Goal: Task Accomplishment & Management: Manage account settings

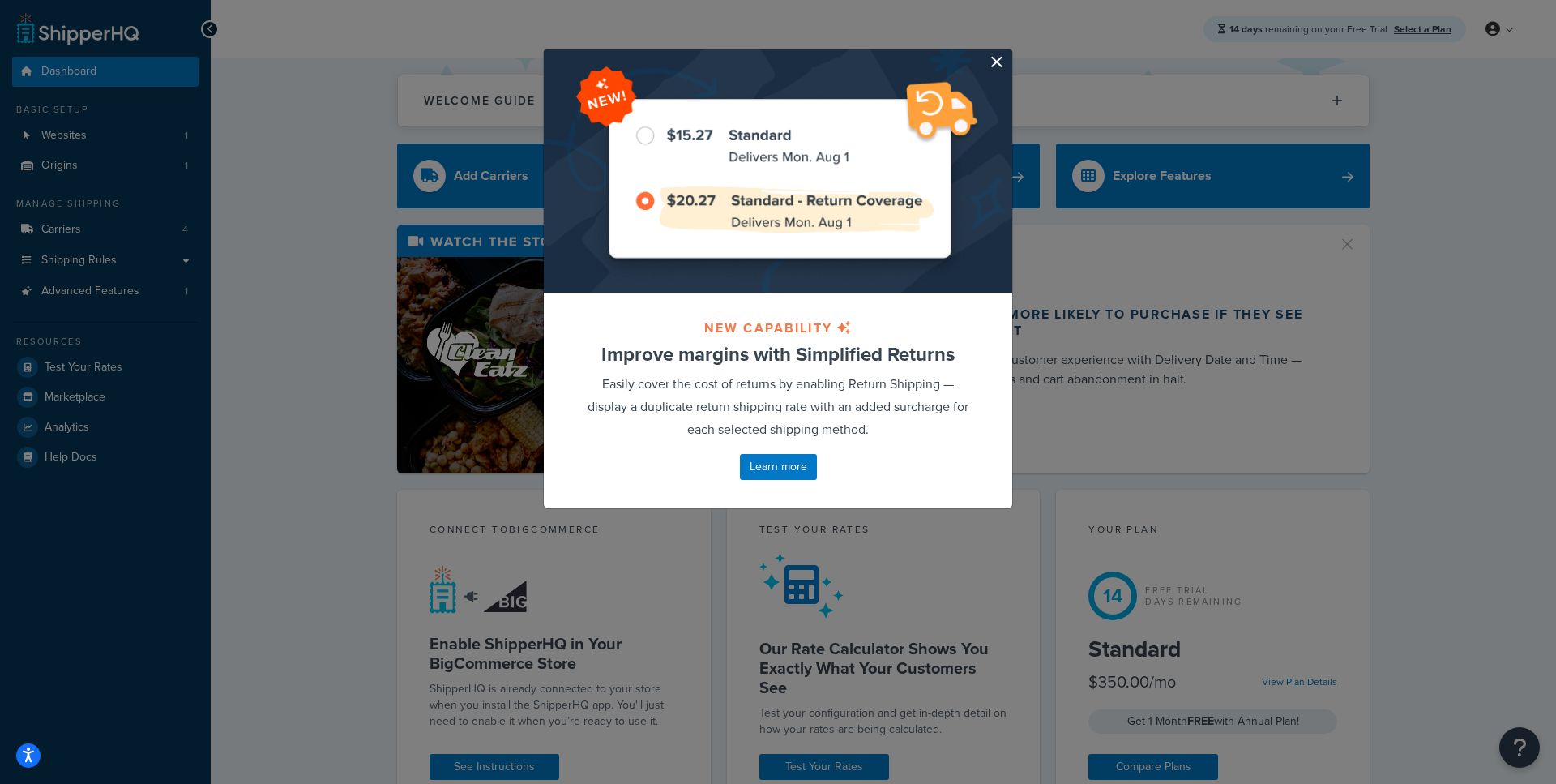
click at [1008, 54] on button "button" at bounding box center [1010, 51] width 4 height 4
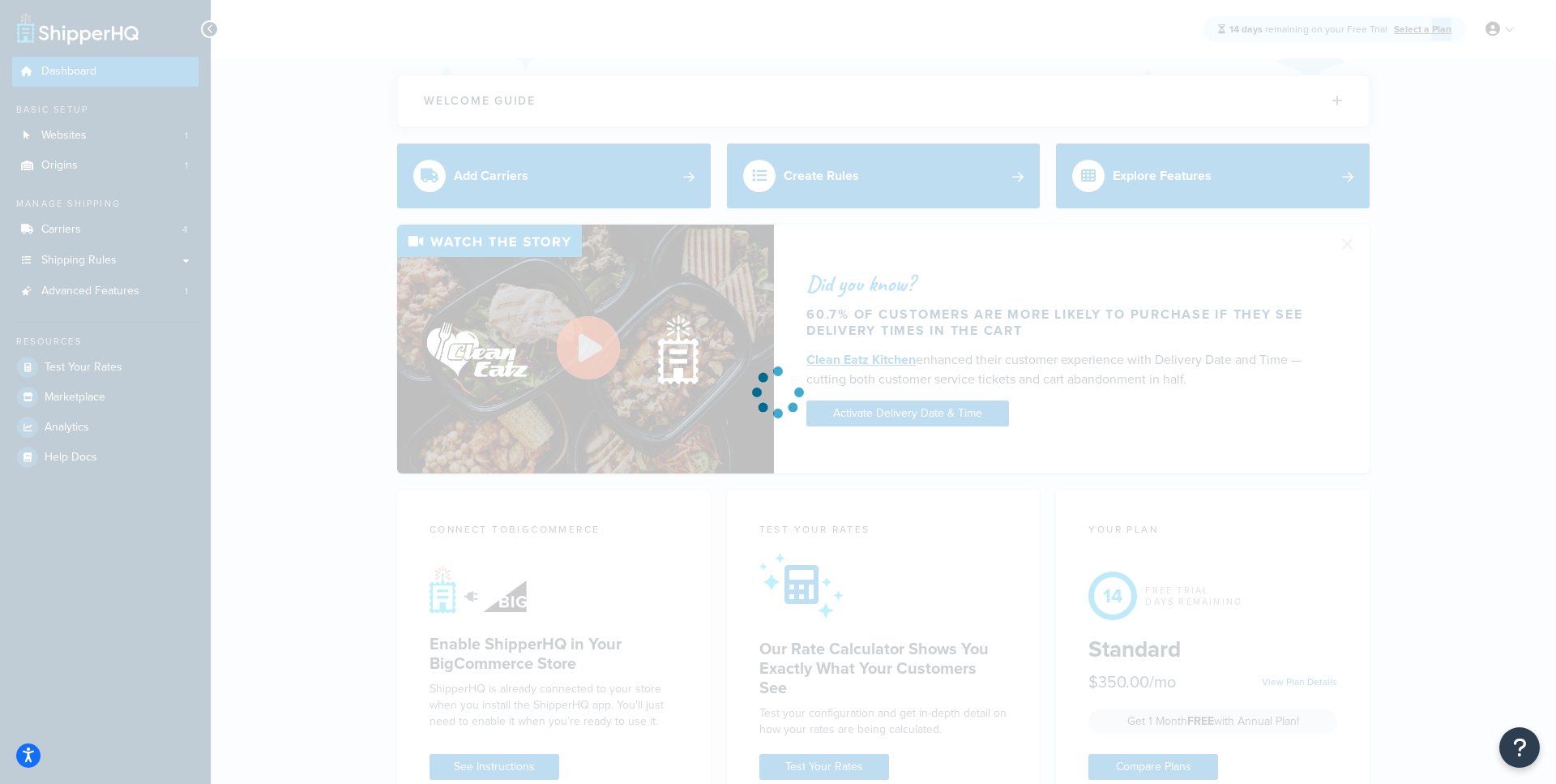
click at [993, 58] on div "Free Trial Dashboard Basic Setup Websites 1 Origins 1 Manage Shipping Carriers …" at bounding box center [778, 778] width 1556 height 1556
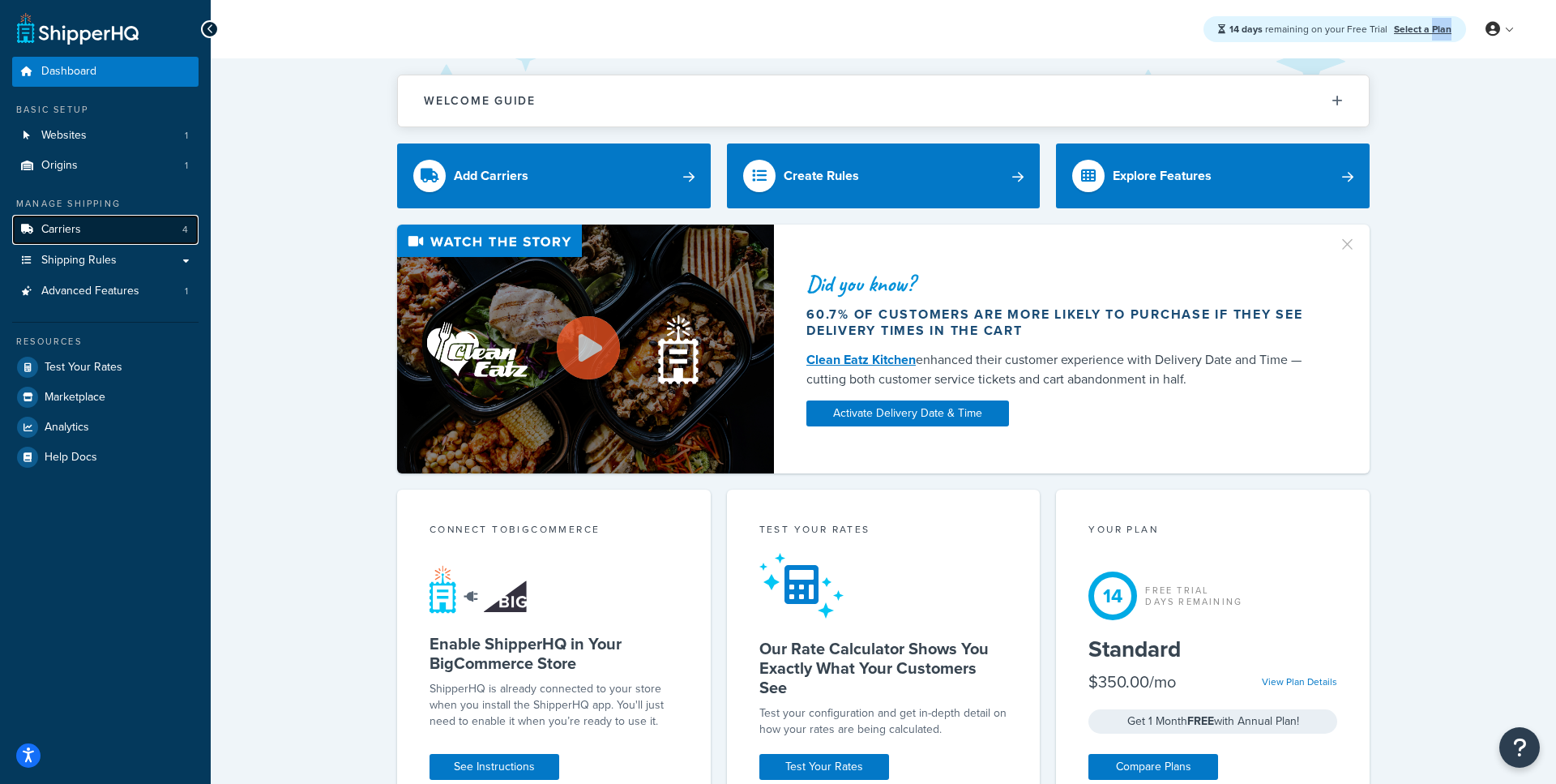
click at [149, 234] on link "Carriers 4" at bounding box center [105, 230] width 186 height 30
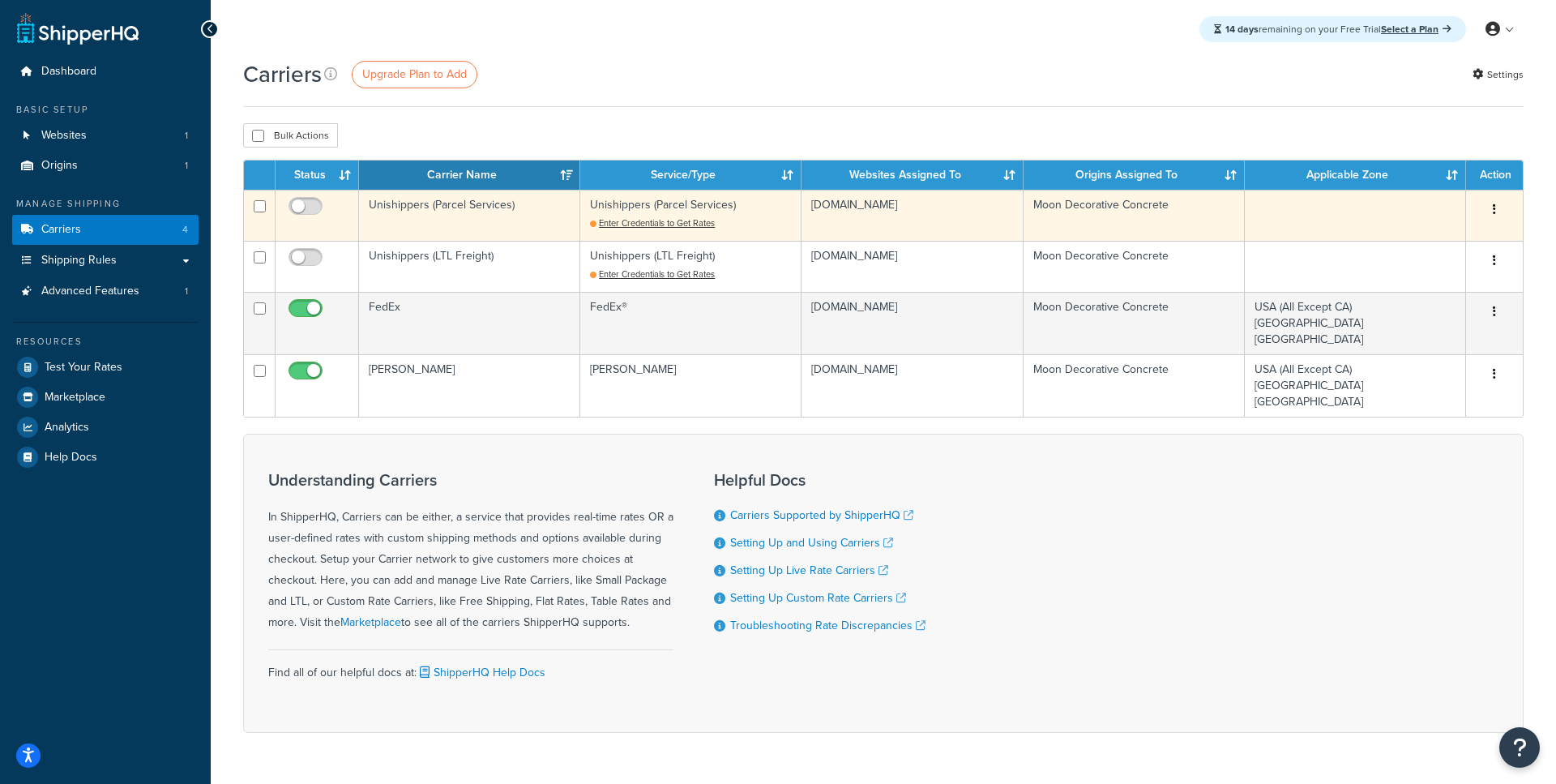
click at [464, 213] on td "Unishippers (Parcel Services)" at bounding box center [470, 215] width 222 height 51
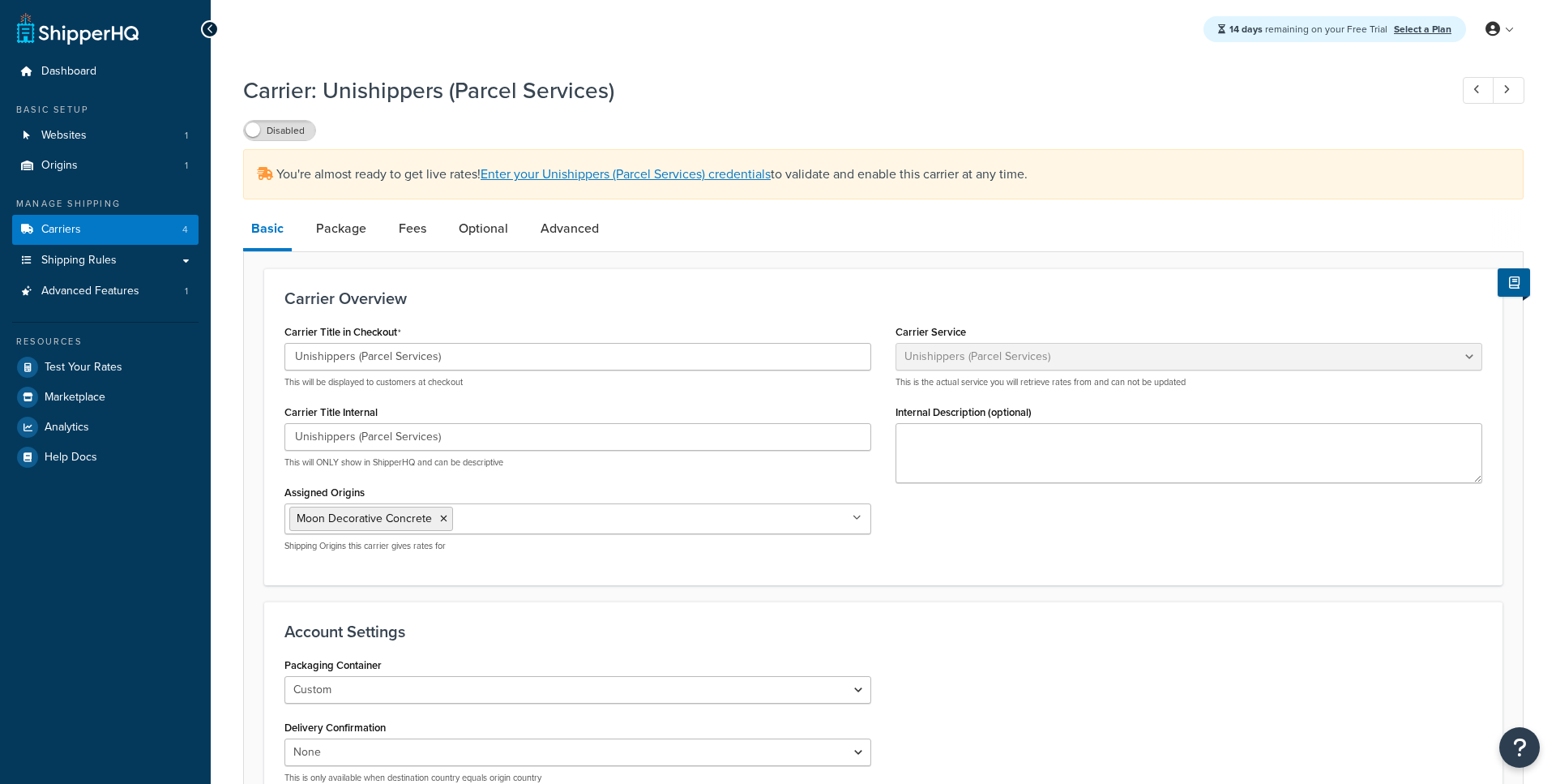
select select "unishippers"
select select "THIRD PARTY"
click at [522, 171] on link "Enter your Unishippers (Parcel Services) credentials" at bounding box center [625, 174] width 290 height 19
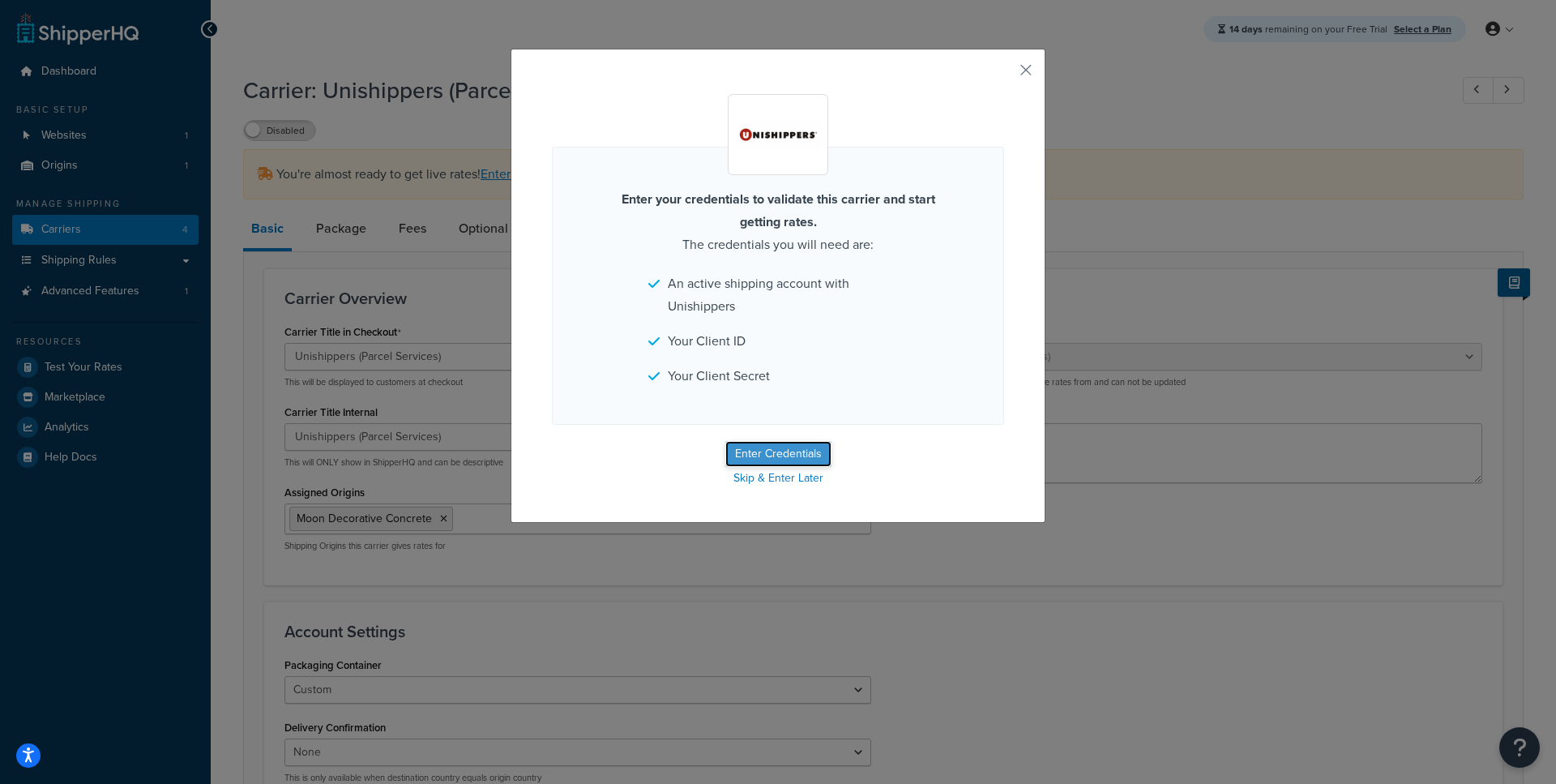
click at [781, 457] on button "Enter Credentials" at bounding box center [778, 453] width 106 height 26
select select "THIRD PARTY"
select select "unishippers"
select select "THIRD PARTY"
click at [1004, 74] on button "button" at bounding box center [1002, 75] width 4 height 4
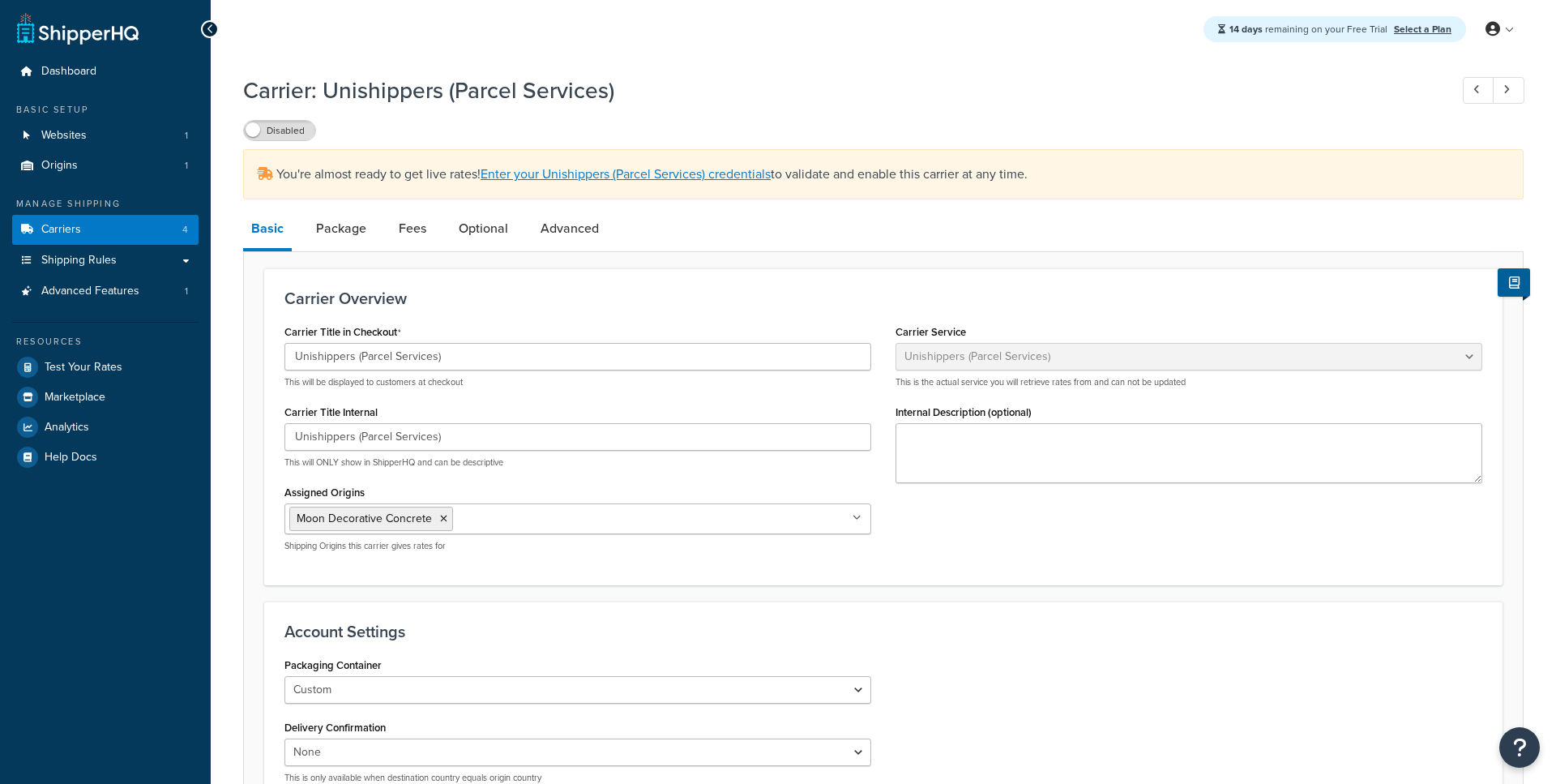
select select "unishippers"
select select "THIRD PARTY"
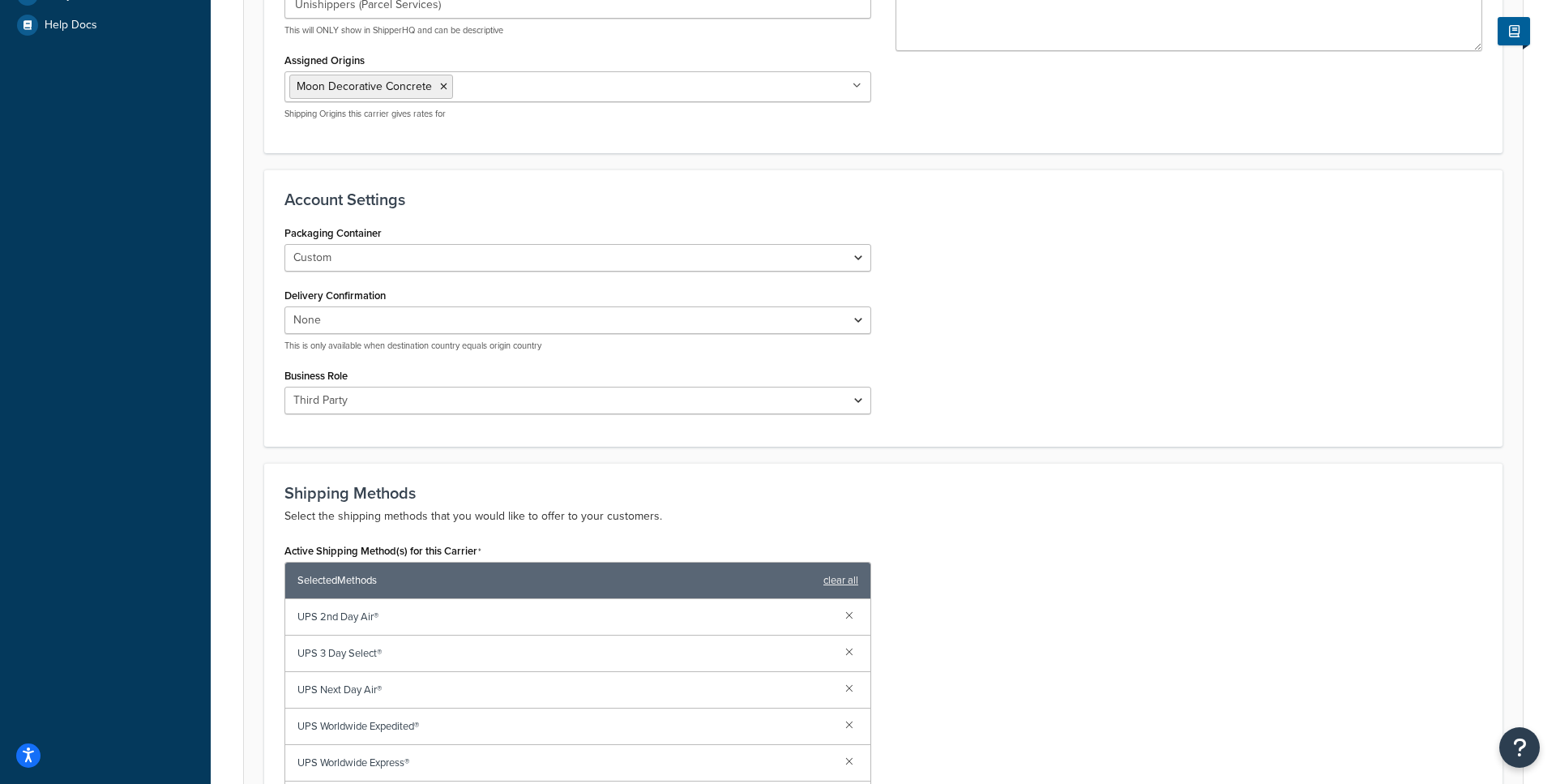
scroll to position [436, 0]
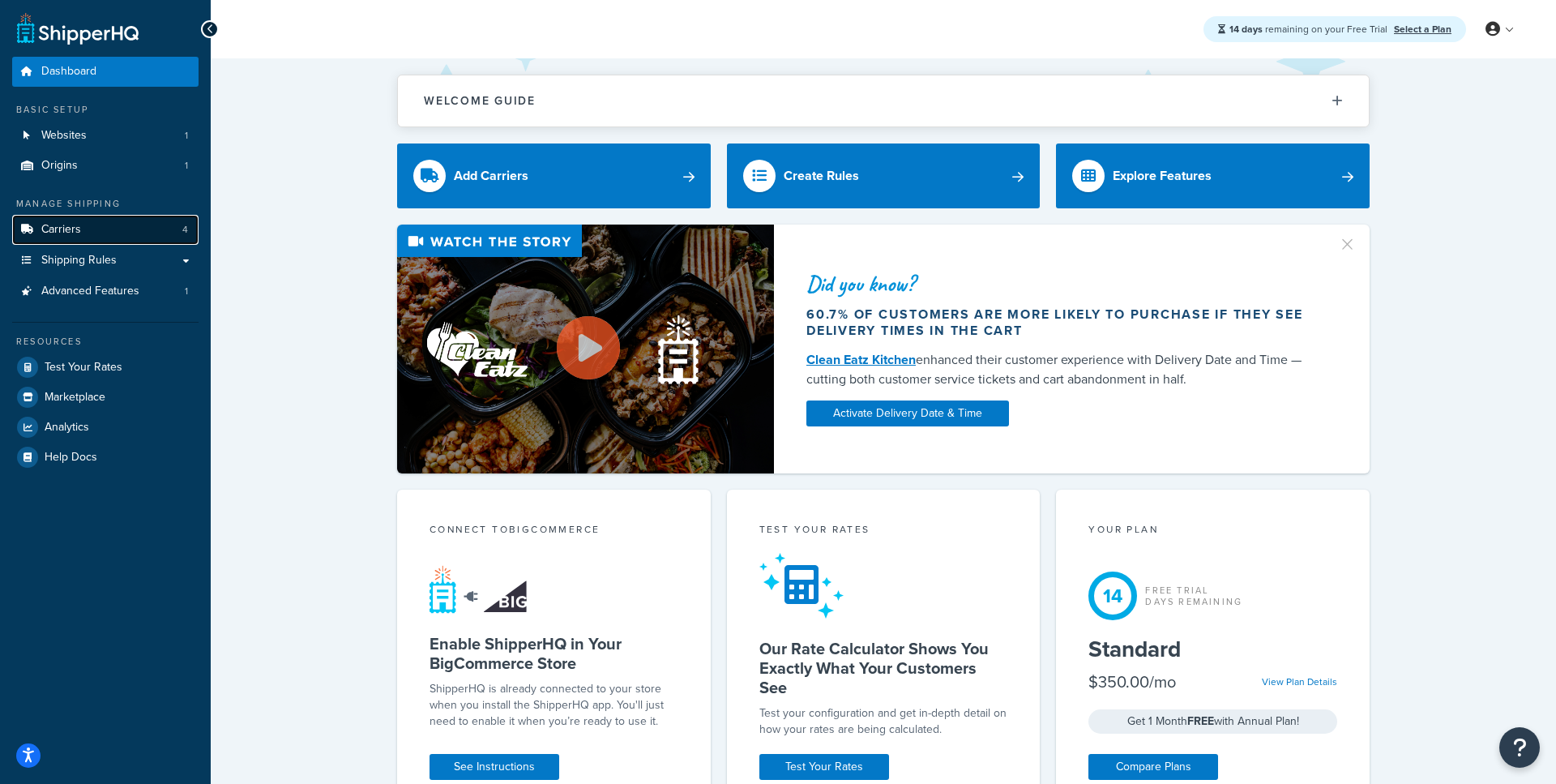
click at [101, 229] on link "Carriers 4" at bounding box center [105, 230] width 186 height 30
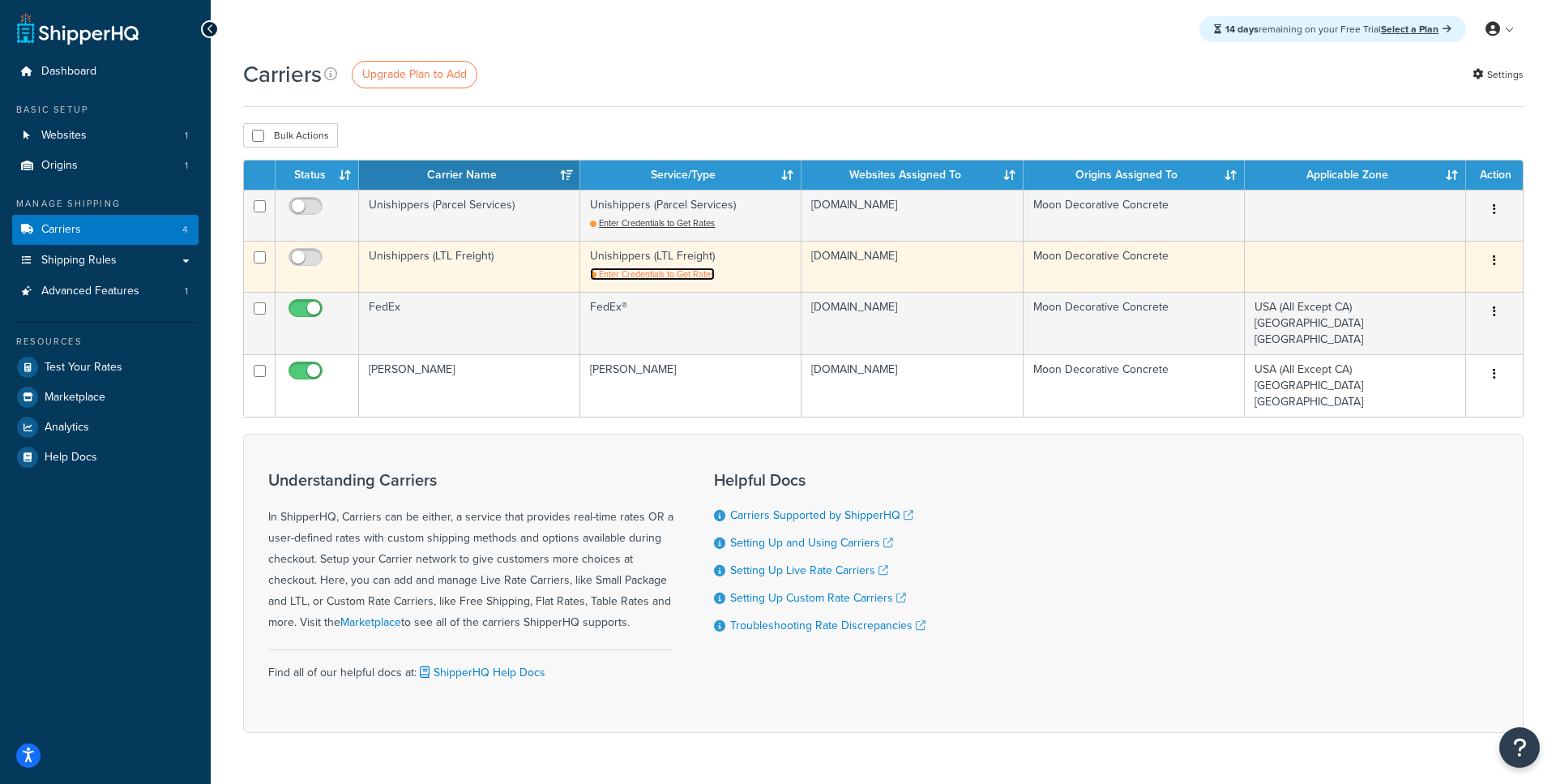
click at [636, 277] on span "Enter Credentials to Get Rates" at bounding box center [657, 274] width 116 height 13
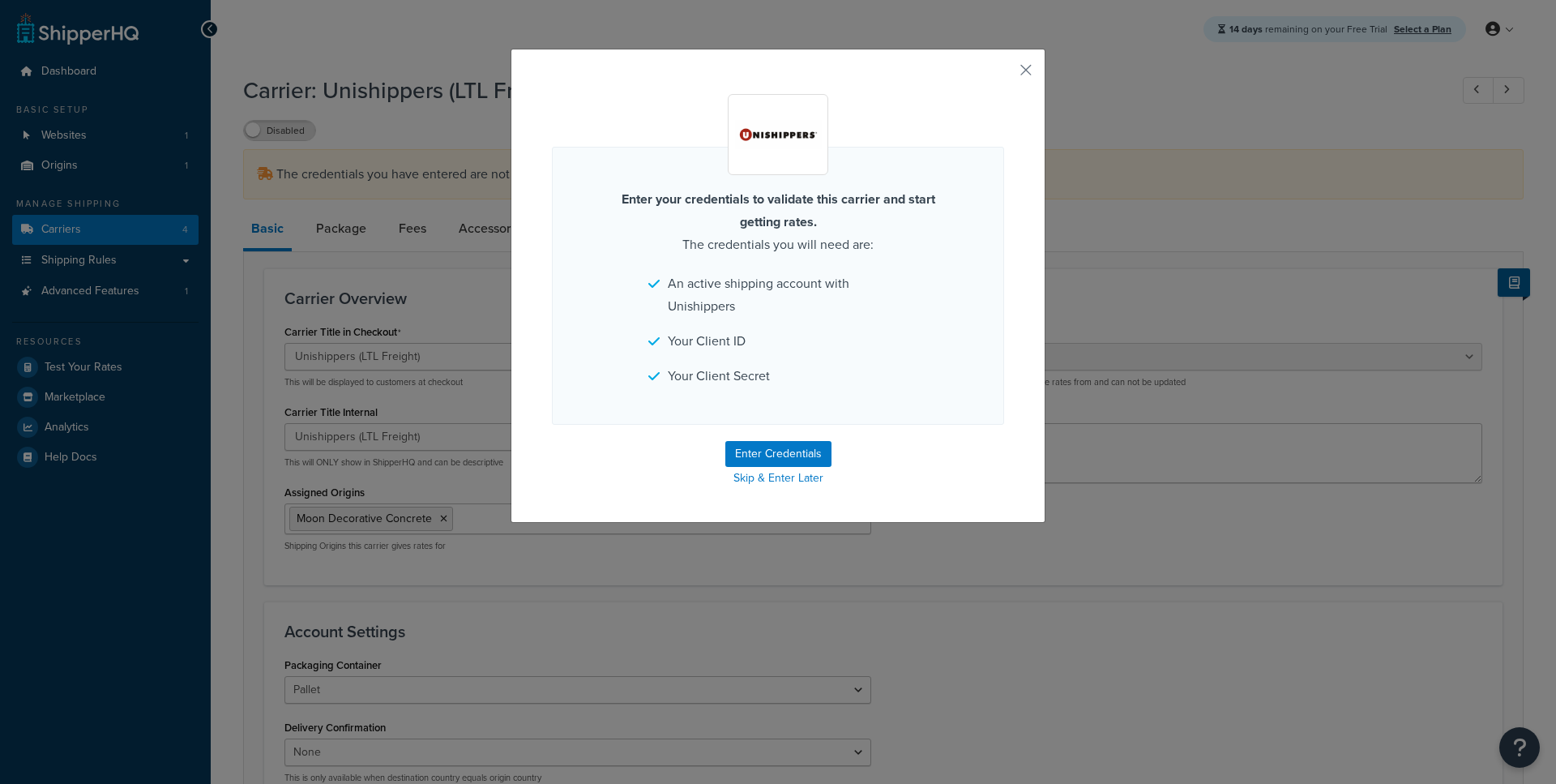
select select "unishippersFreight"
click at [701, 285] on li "An active shipping account with Unishippers" at bounding box center [778, 294] width 260 height 45
click at [702, 356] on ul "An active shipping account with Unishippers Your Client ID Your Client Secret" at bounding box center [778, 329] width 260 height 115
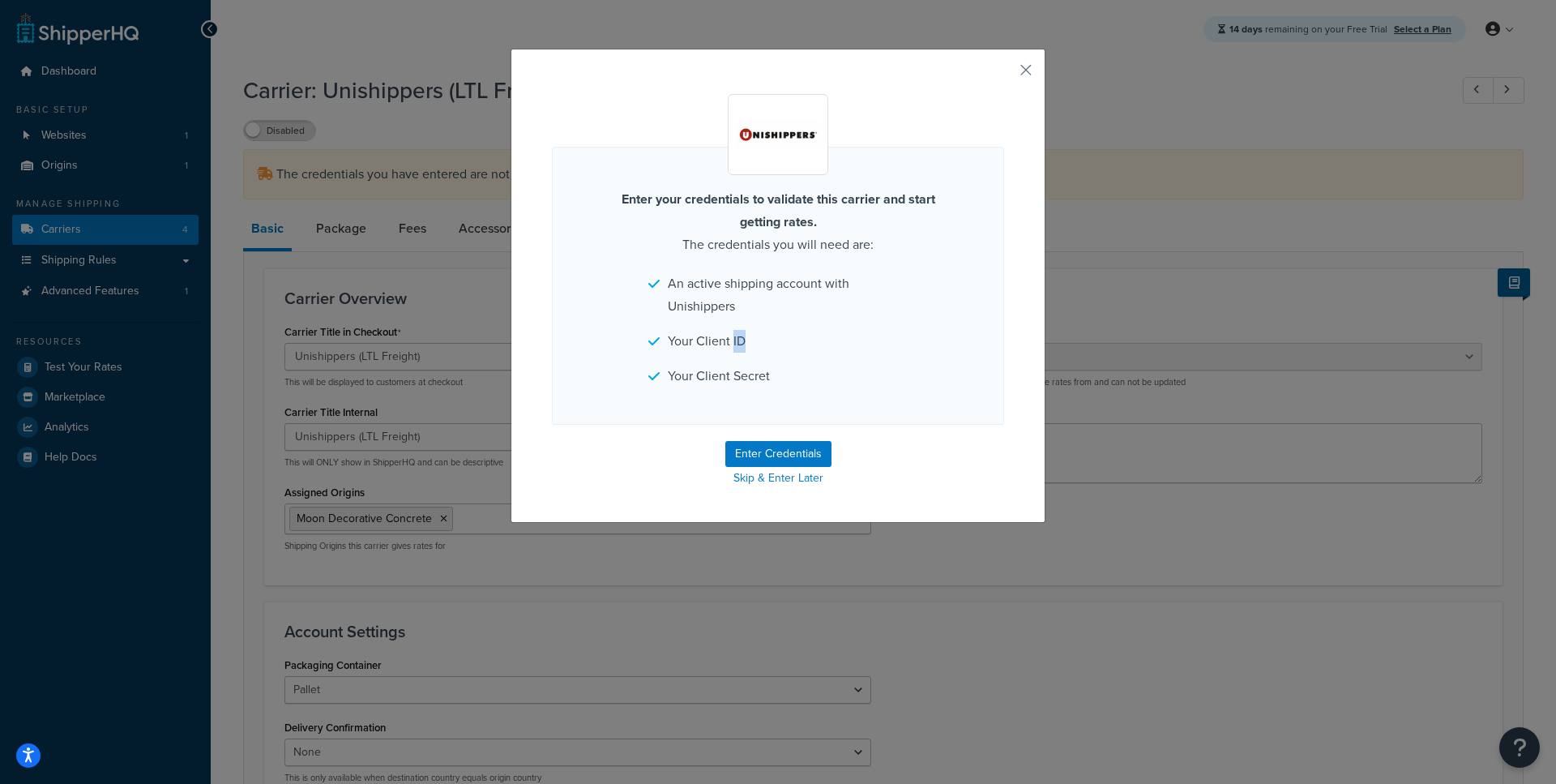
click at [702, 356] on ul "An active shipping account with Unishippers Your Client ID Your Client Secret" at bounding box center [778, 329] width 260 height 115
click at [775, 457] on button "Enter Credentials" at bounding box center [778, 453] width 106 height 26
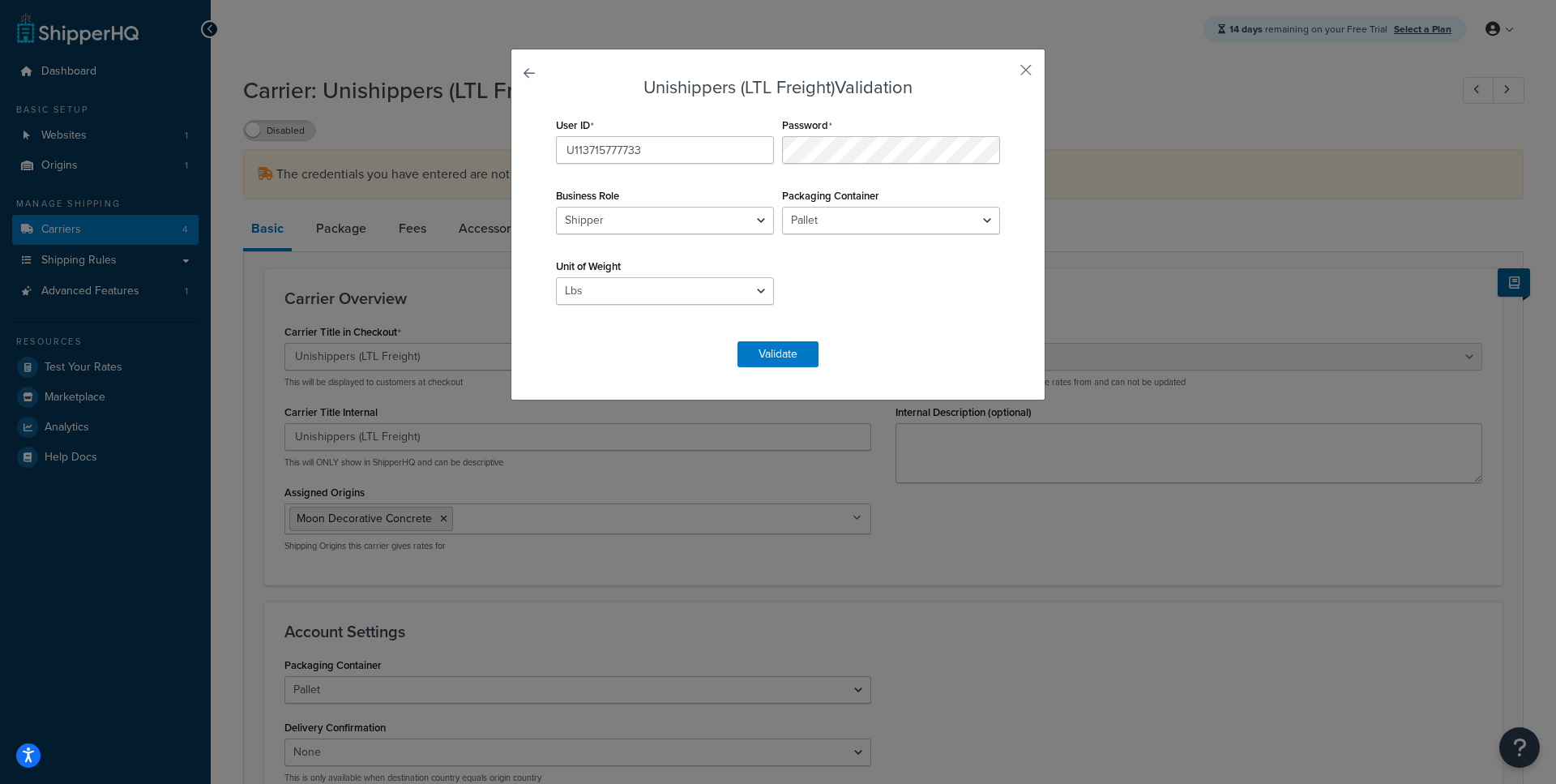
click at [506, 79] on div "Unishippers (LTL Freight) Validation User ID U113715777733 Password Business Ro…" at bounding box center [778, 392] width 1556 height 784
click at [552, 78] on link at bounding box center [552, 78] width 0 height 0
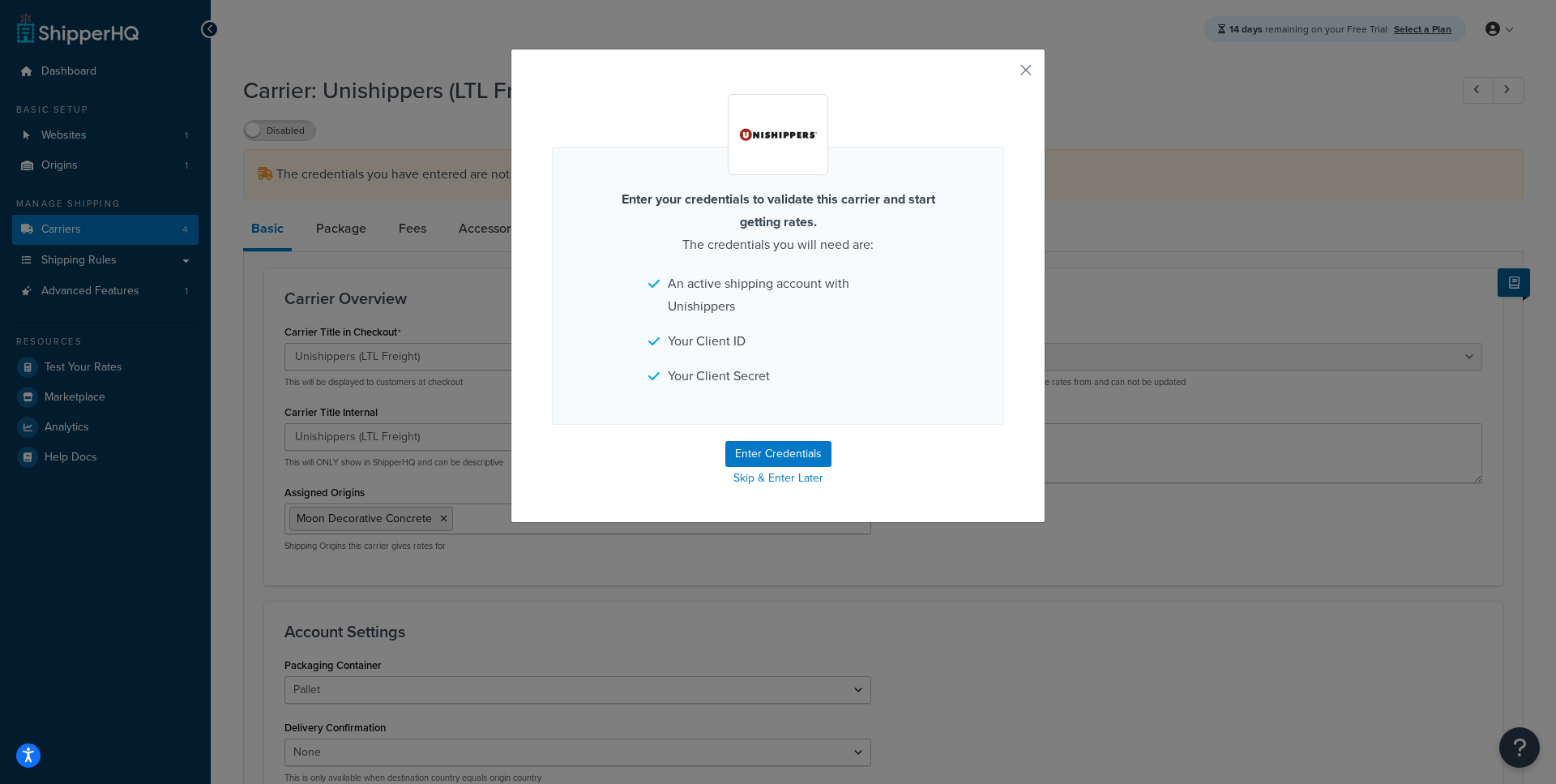
click at [1019, 69] on div "Enter your credentials to validate this carrier and start getting rates. The cr…" at bounding box center [778, 285] width 535 height 474
click at [1032, 64] on div "Enter your credentials to validate this carrier and start getting rates. The cr…" at bounding box center [778, 285] width 535 height 474
click at [1004, 74] on button "button" at bounding box center [1002, 75] width 4 height 4
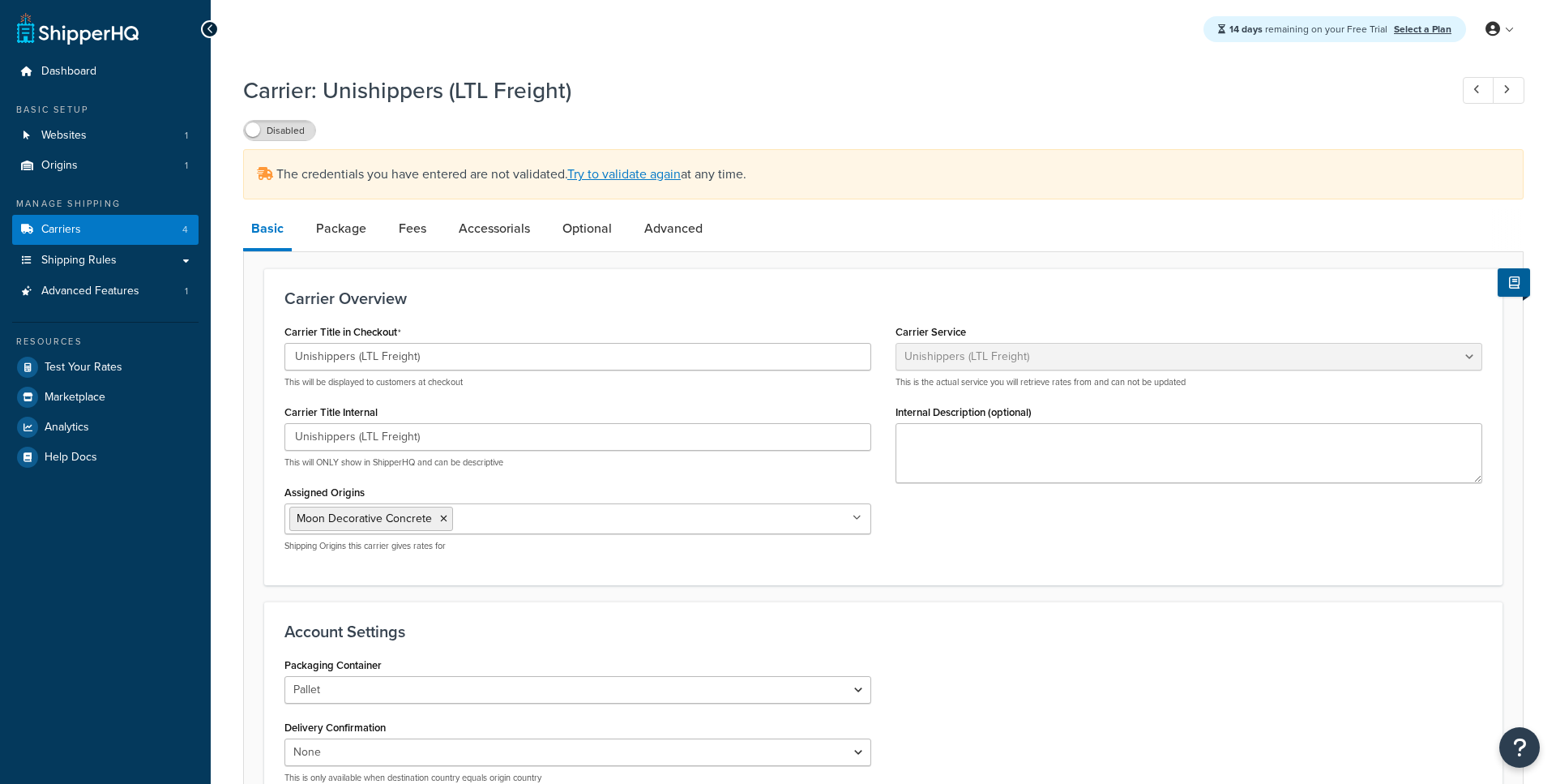
select select "unishippersFreight"
click at [359, 233] on link "Package" at bounding box center [341, 228] width 66 height 39
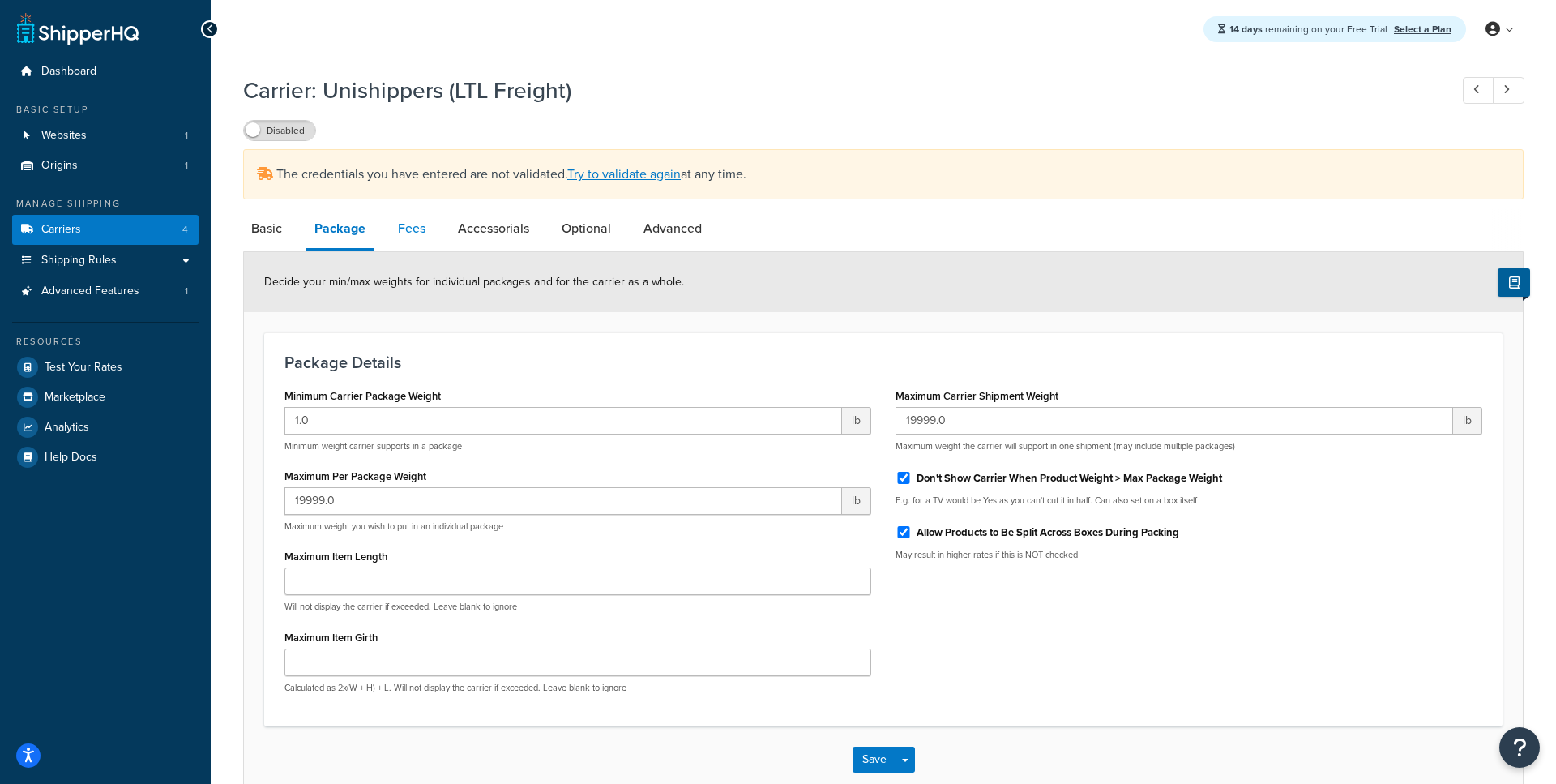
click at [390, 234] on link "Fees" at bounding box center [411, 228] width 44 height 39
select select "AFTER"
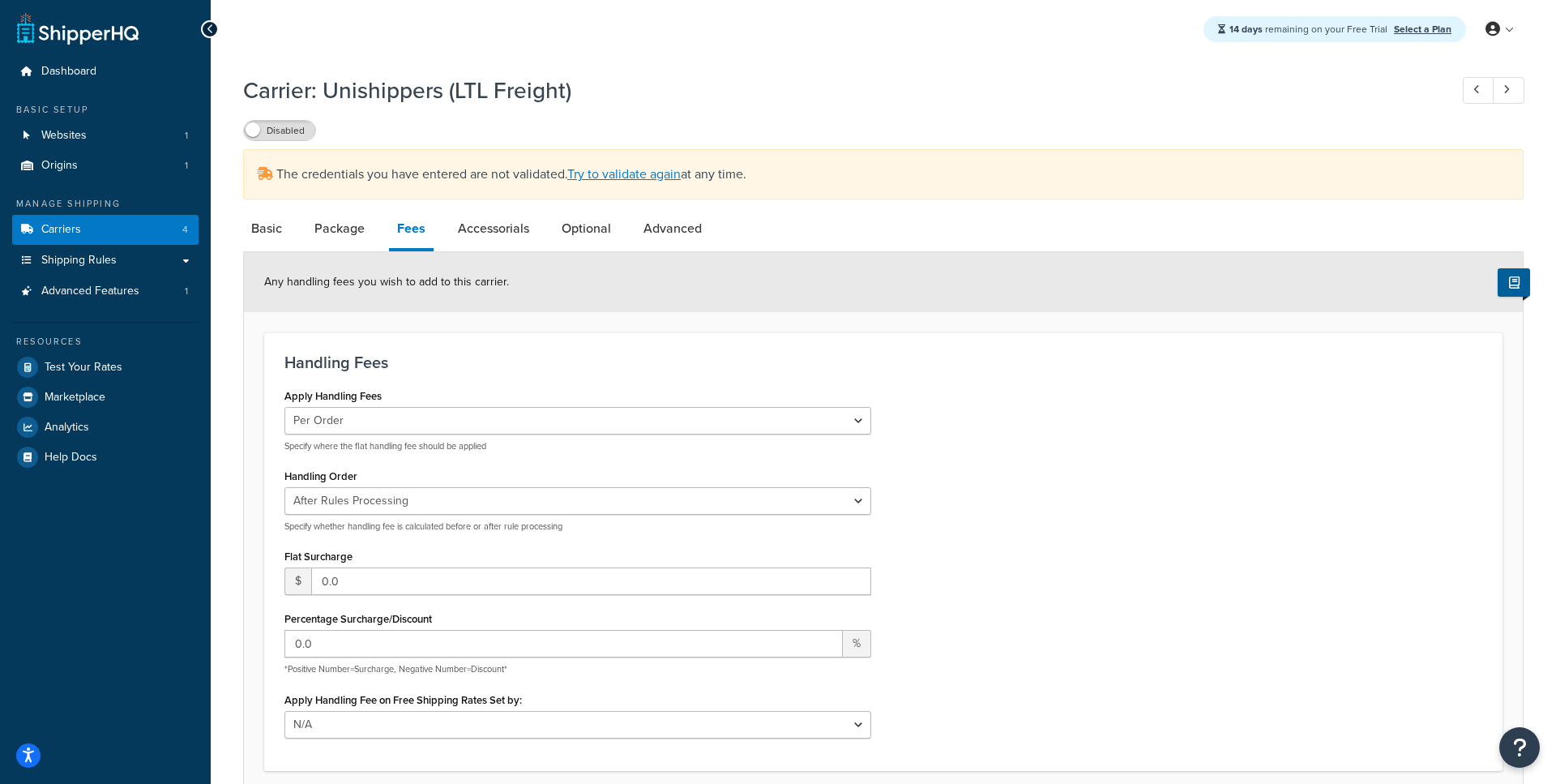
click at [448, 235] on li "Fees" at bounding box center [419, 230] width 60 height 42
click at [495, 226] on link "Accessorials" at bounding box center [494, 228] width 88 height 39
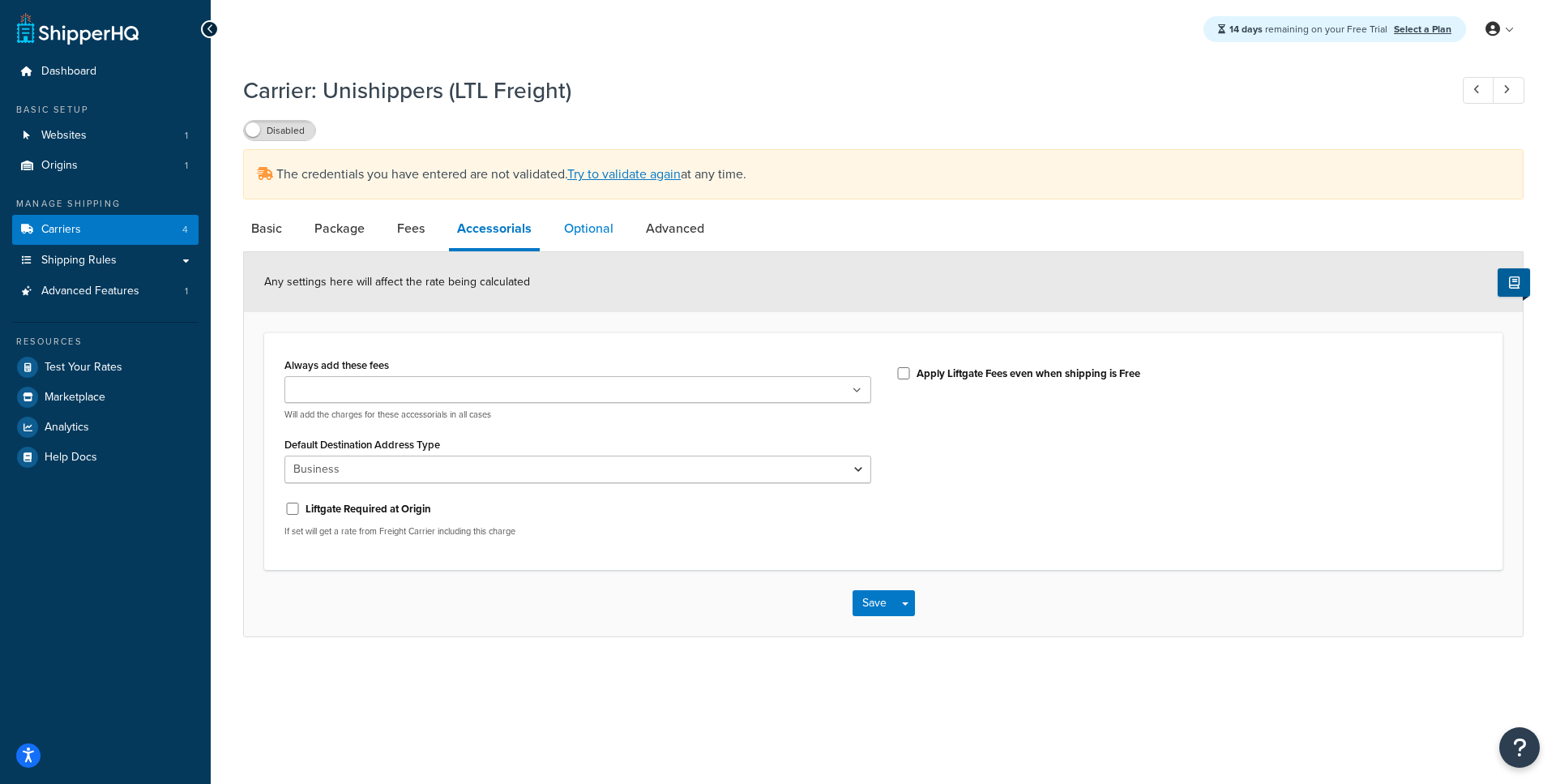
click at [581, 222] on link "Optional" at bounding box center [588, 228] width 65 height 39
select select "55"
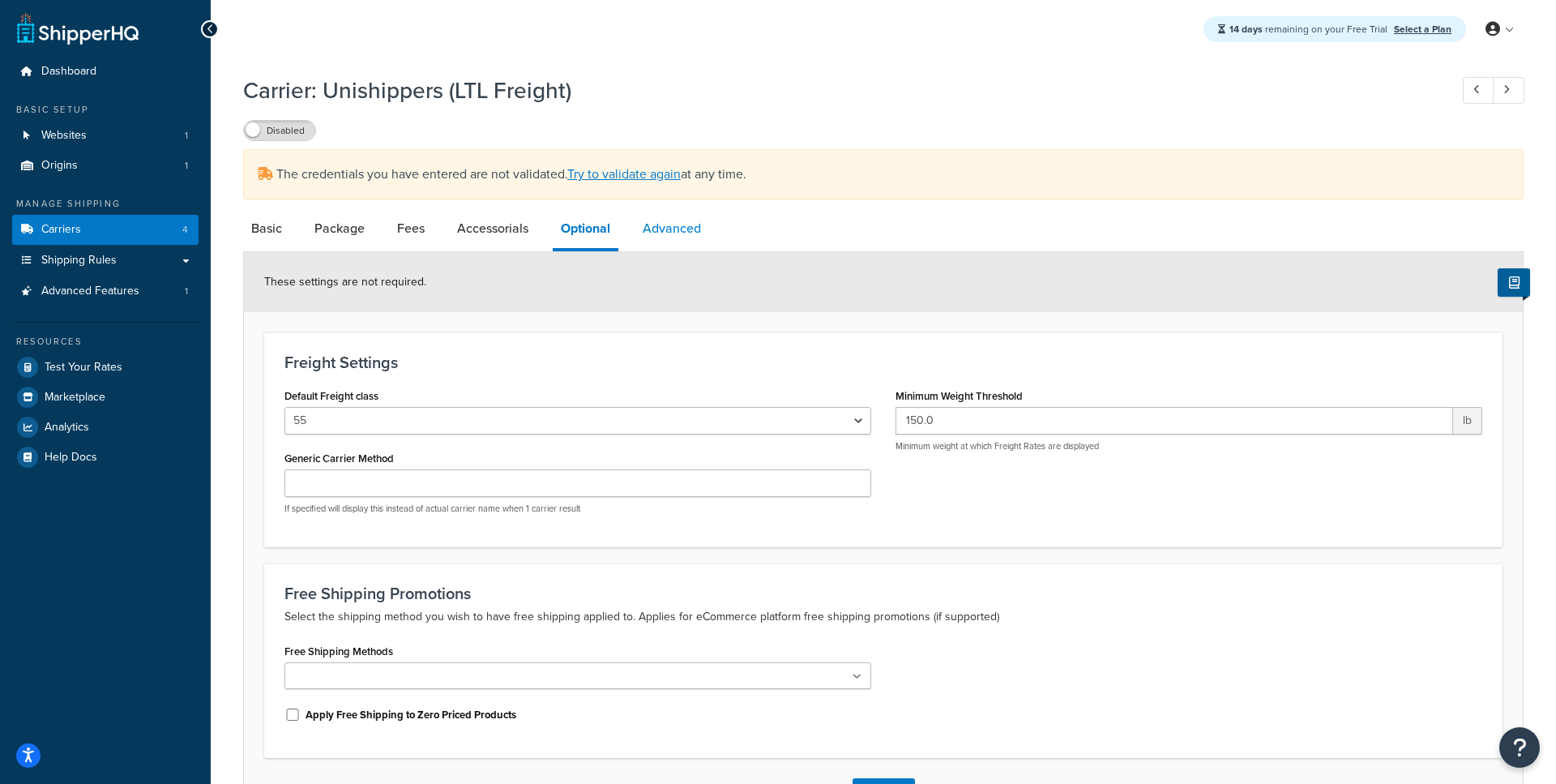
click at [668, 224] on link "Advanced" at bounding box center [672, 228] width 74 height 39
select select "false"
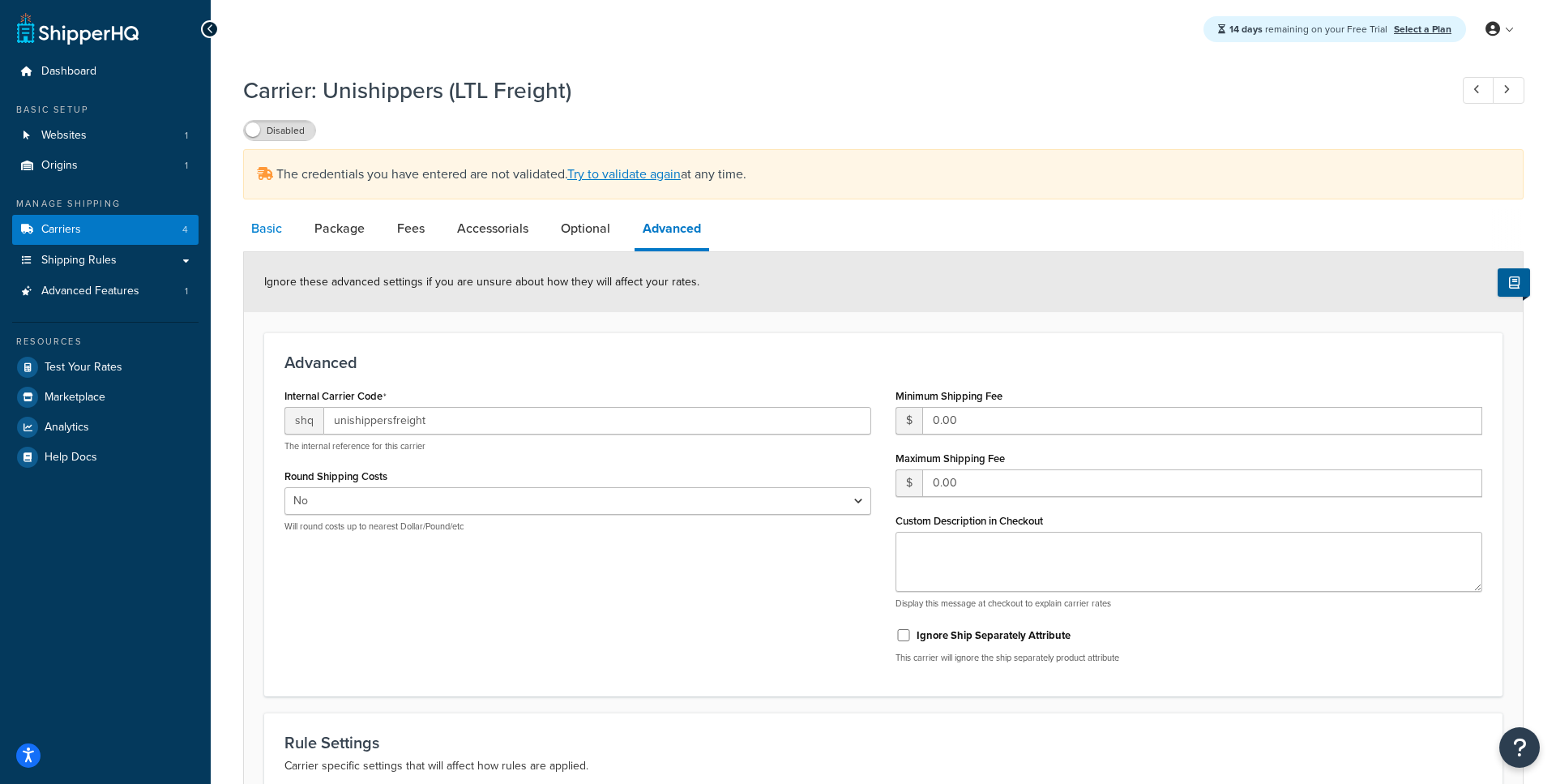
click at [265, 239] on link "Basic" at bounding box center [266, 228] width 47 height 39
select select "unishippersFreight"
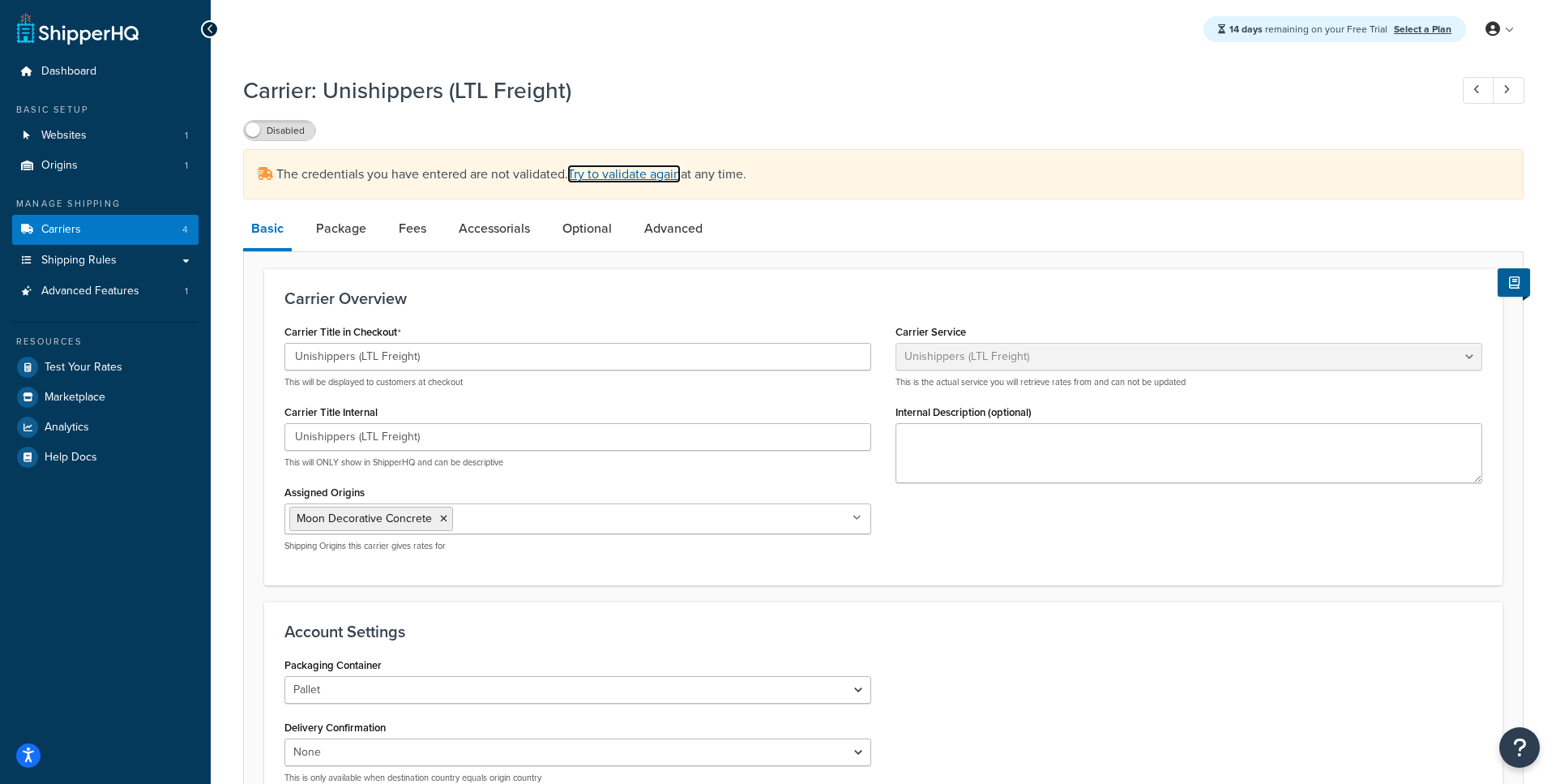
click at [609, 172] on link "Try to validate again" at bounding box center [624, 174] width 113 height 19
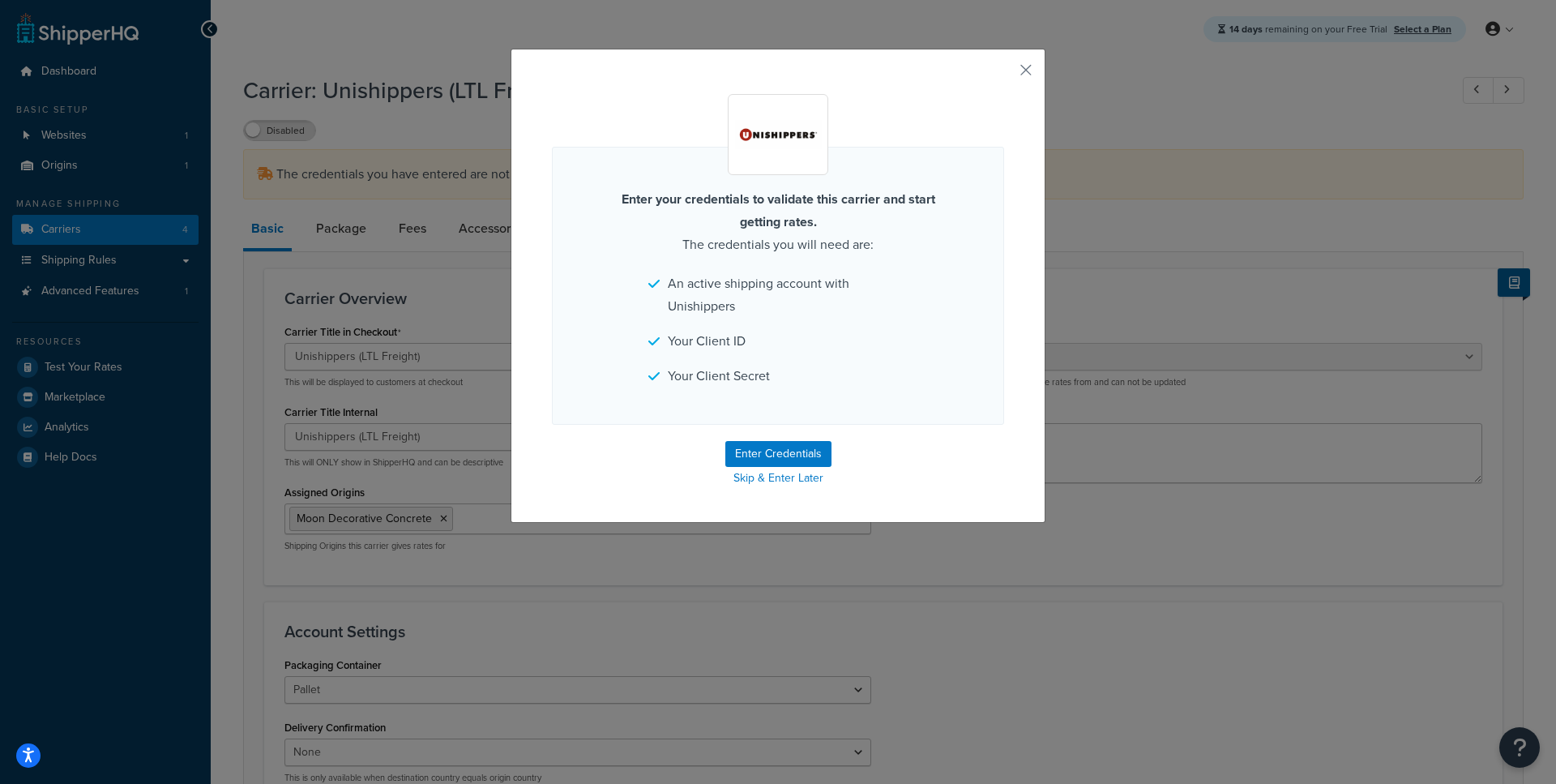
click at [1105, 27] on div "Enter your credentials to validate this carrier and start getting rates. The cr…" at bounding box center [778, 392] width 1556 height 784
click at [788, 452] on button "Enter Credentials" at bounding box center [778, 453] width 106 height 26
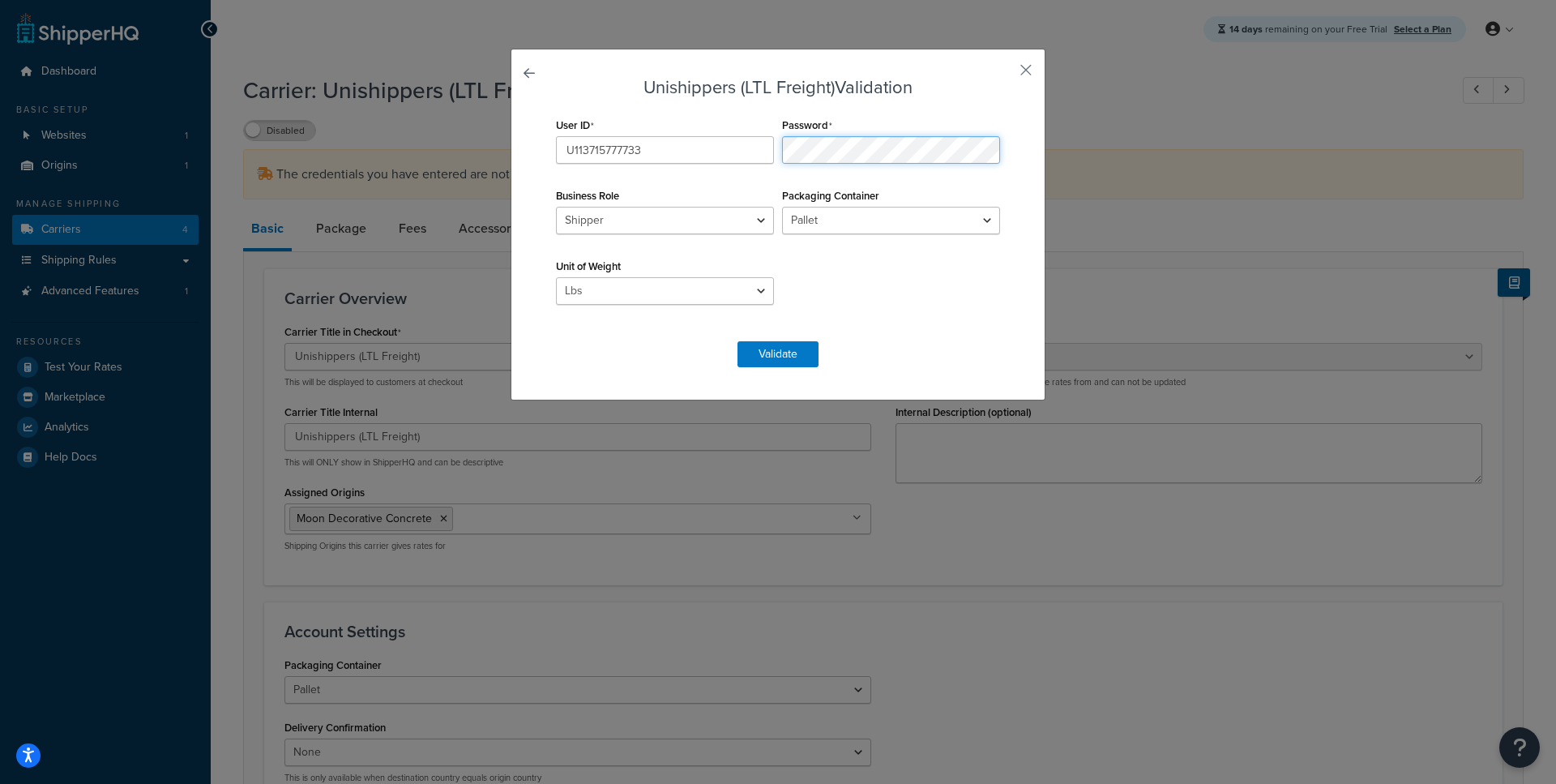
click at [783, 164] on div at bounding box center [783, 164] width 0 height 0
click at [887, 390] on div "Unishippers (LTL Freight) Validation User ID U113715777733 Password Business Ro…" at bounding box center [778, 224] width 535 height 351
click at [783, 164] on div at bounding box center [783, 164] width 0 height 0
click at [1004, 74] on button "button" at bounding box center [1002, 75] width 4 height 4
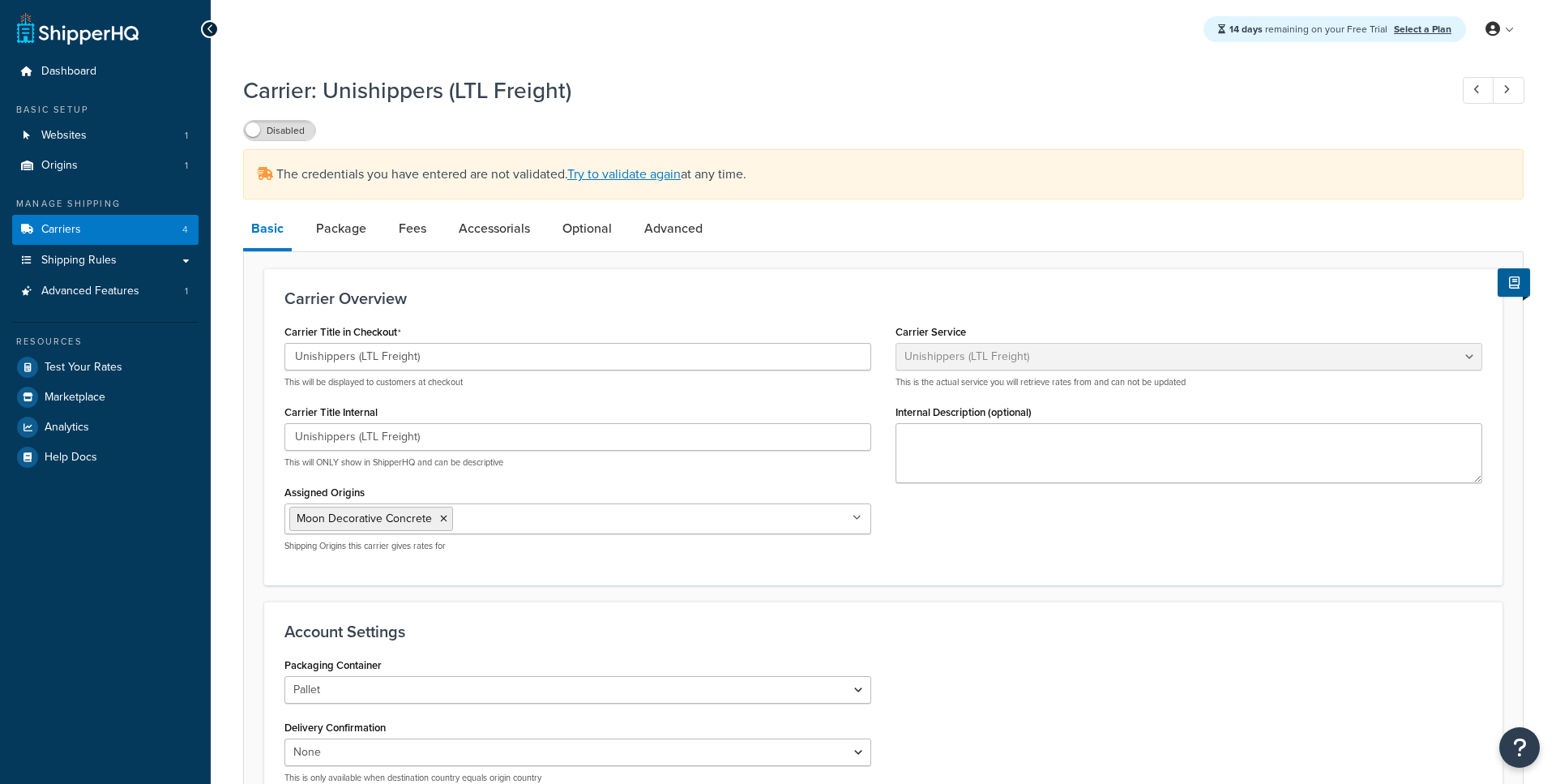
select select "unishippersFreight"
click at [644, 173] on link "Try to validate again" at bounding box center [624, 174] width 113 height 19
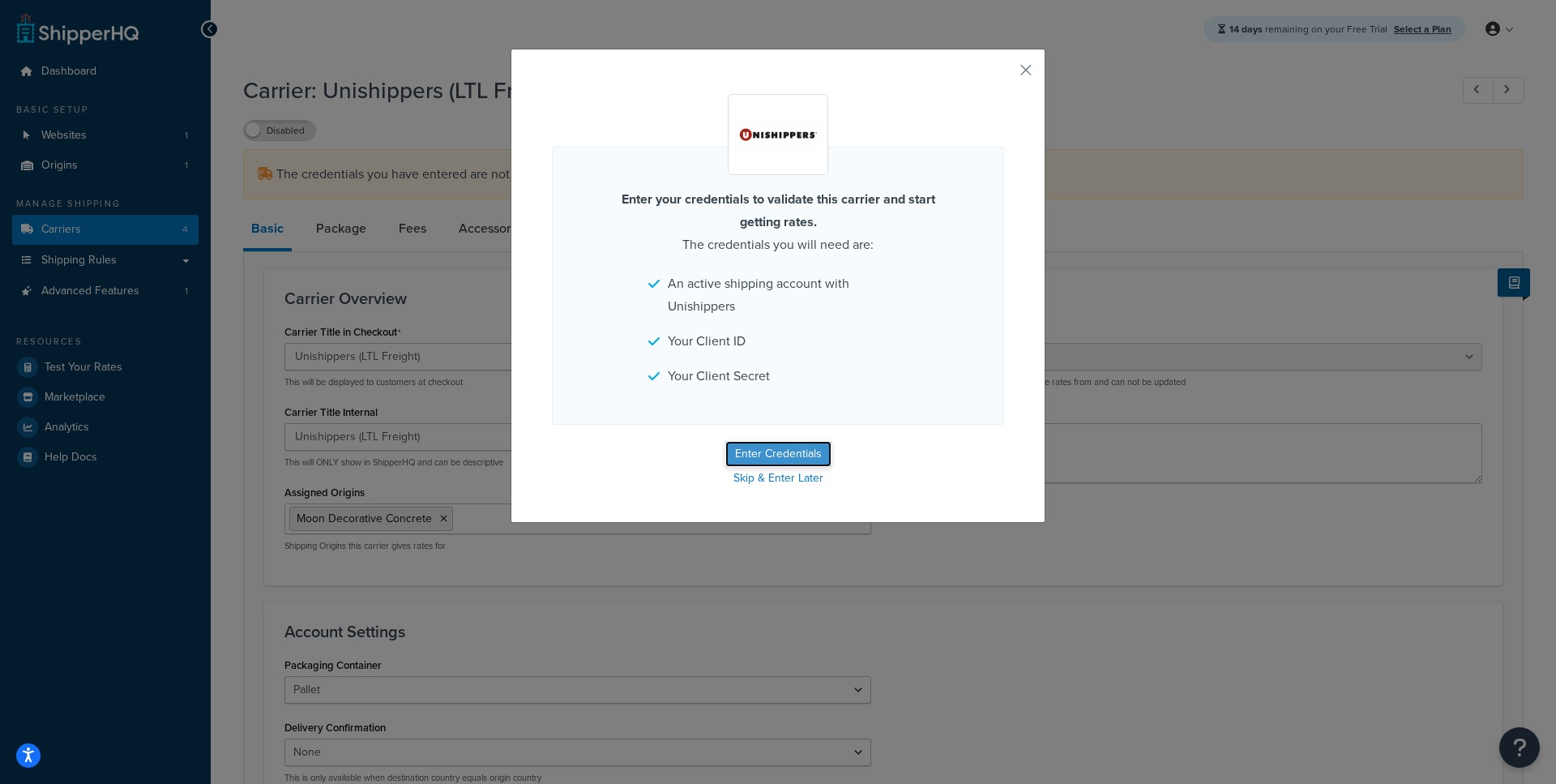
click at [807, 442] on button "Enter Credentials" at bounding box center [778, 453] width 106 height 26
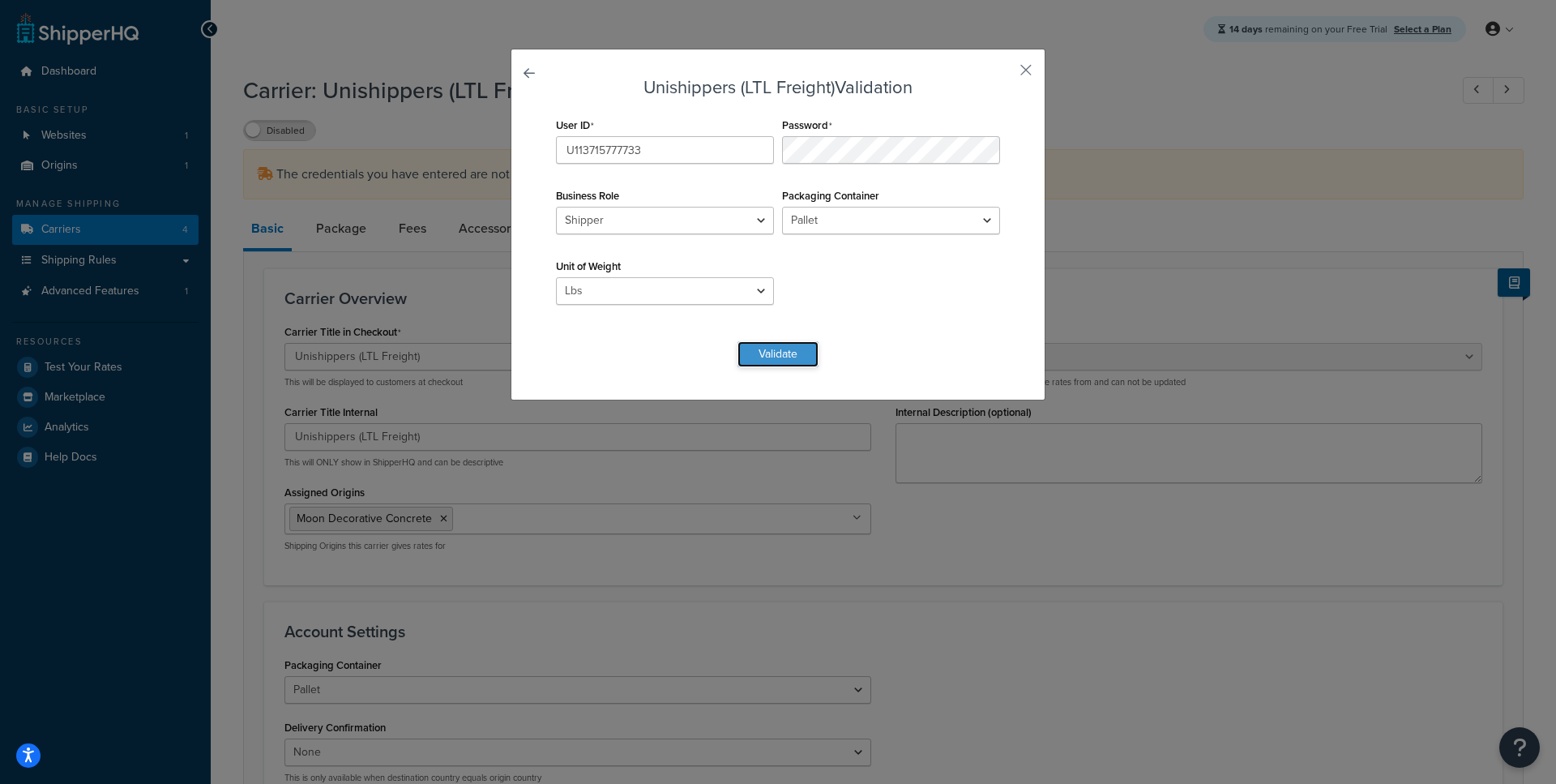
click at [780, 358] on button "Validate" at bounding box center [778, 354] width 81 height 26
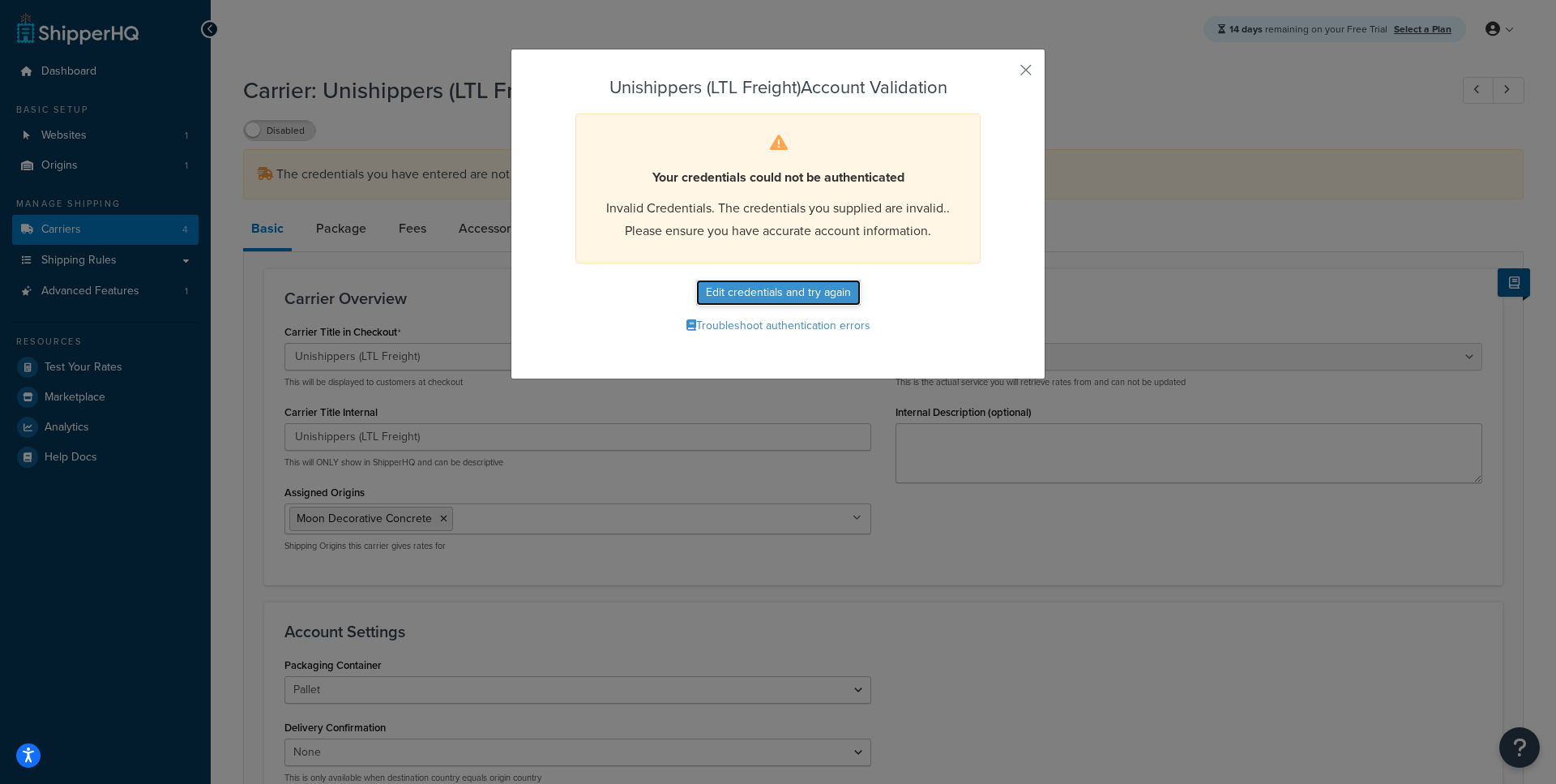
click at [807, 289] on button "Edit credentials and try again" at bounding box center [778, 292] width 165 height 26
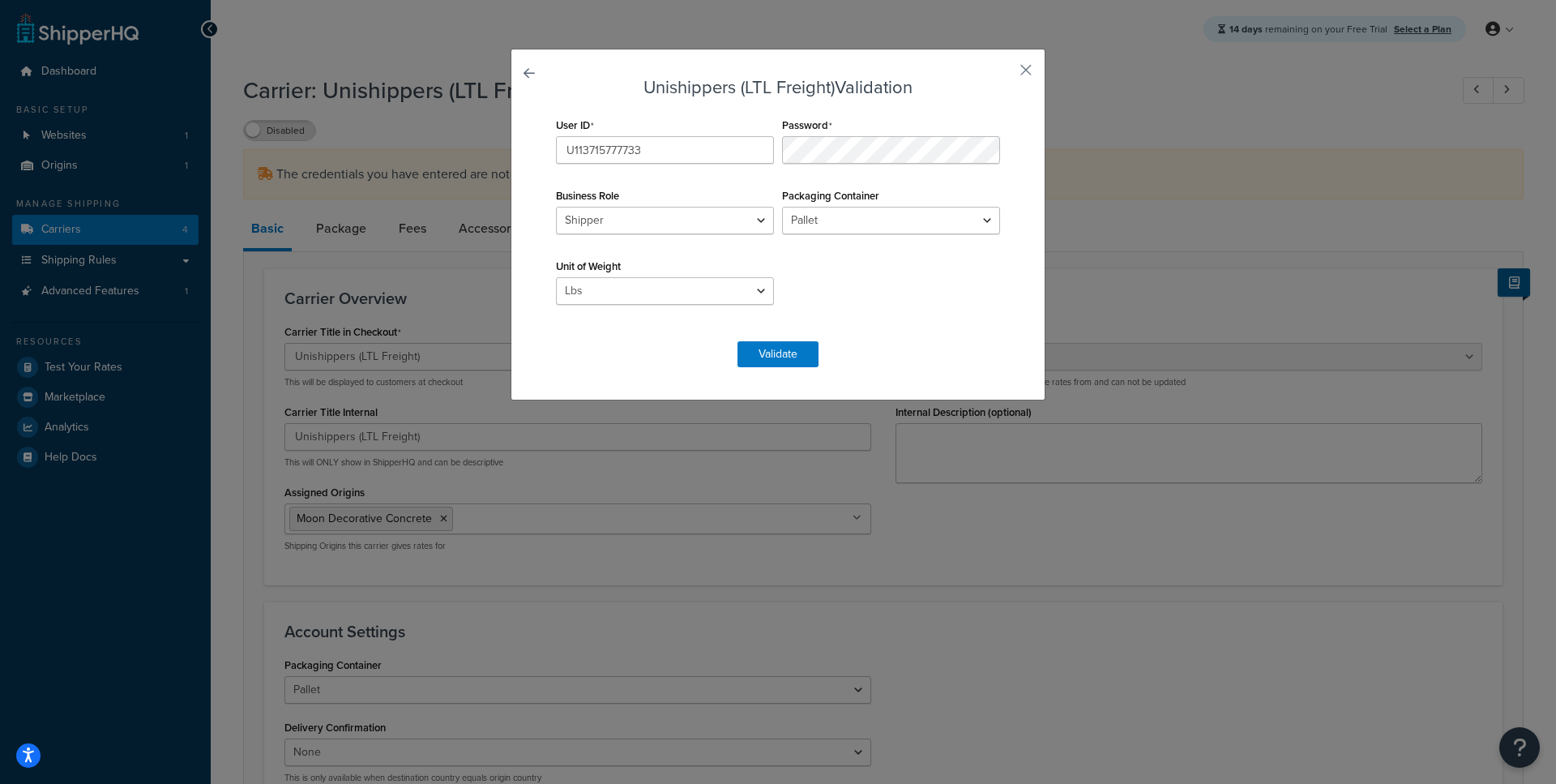
click at [851, 123] on div "Password" at bounding box center [891, 138] width 226 height 50
click at [760, 351] on button "Validate" at bounding box center [778, 354] width 81 height 26
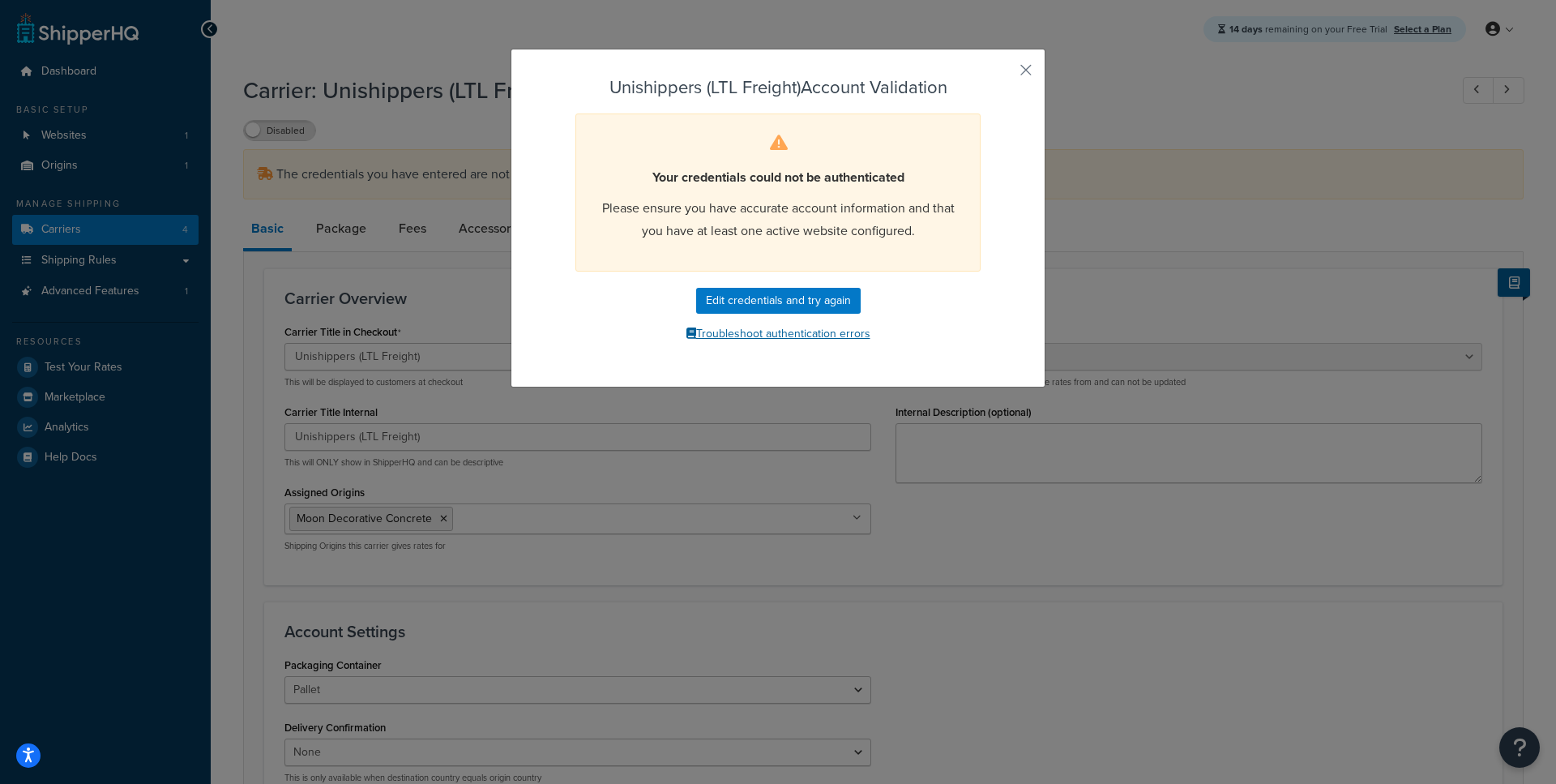
click at [757, 336] on button "Troubleshoot authentication errors" at bounding box center [778, 333] width 452 height 24
click at [1034, 64] on div "Unishippers (LTL Freight) Account Validation Your credentials could not be auth…" at bounding box center [778, 218] width 535 height 339
click at [1004, 74] on button "button" at bounding box center [1002, 75] width 4 height 4
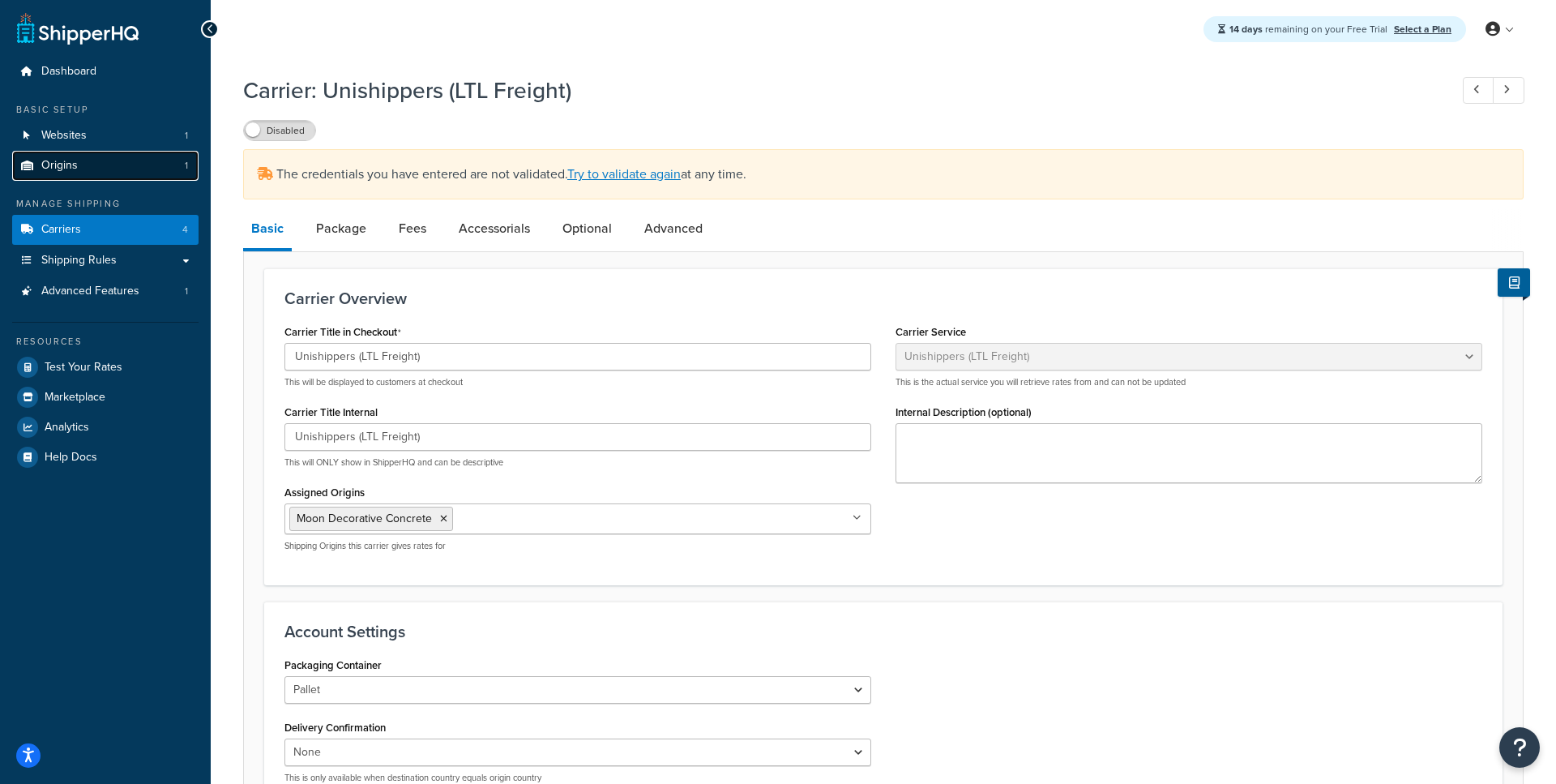
click at [81, 170] on link "Origins 1" at bounding box center [105, 165] width 186 height 30
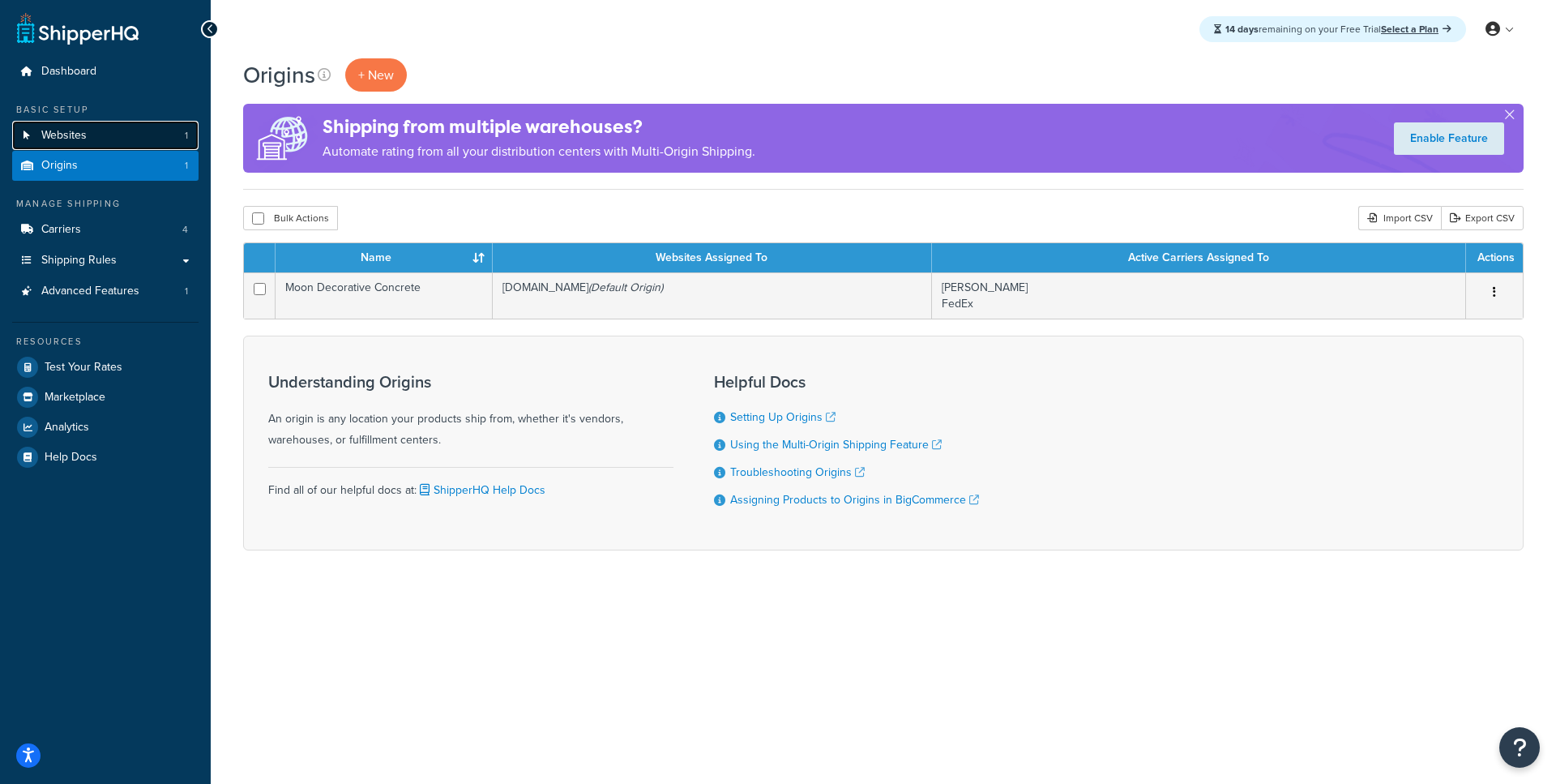
click at [107, 142] on link "Websites 1" at bounding box center [105, 136] width 186 height 30
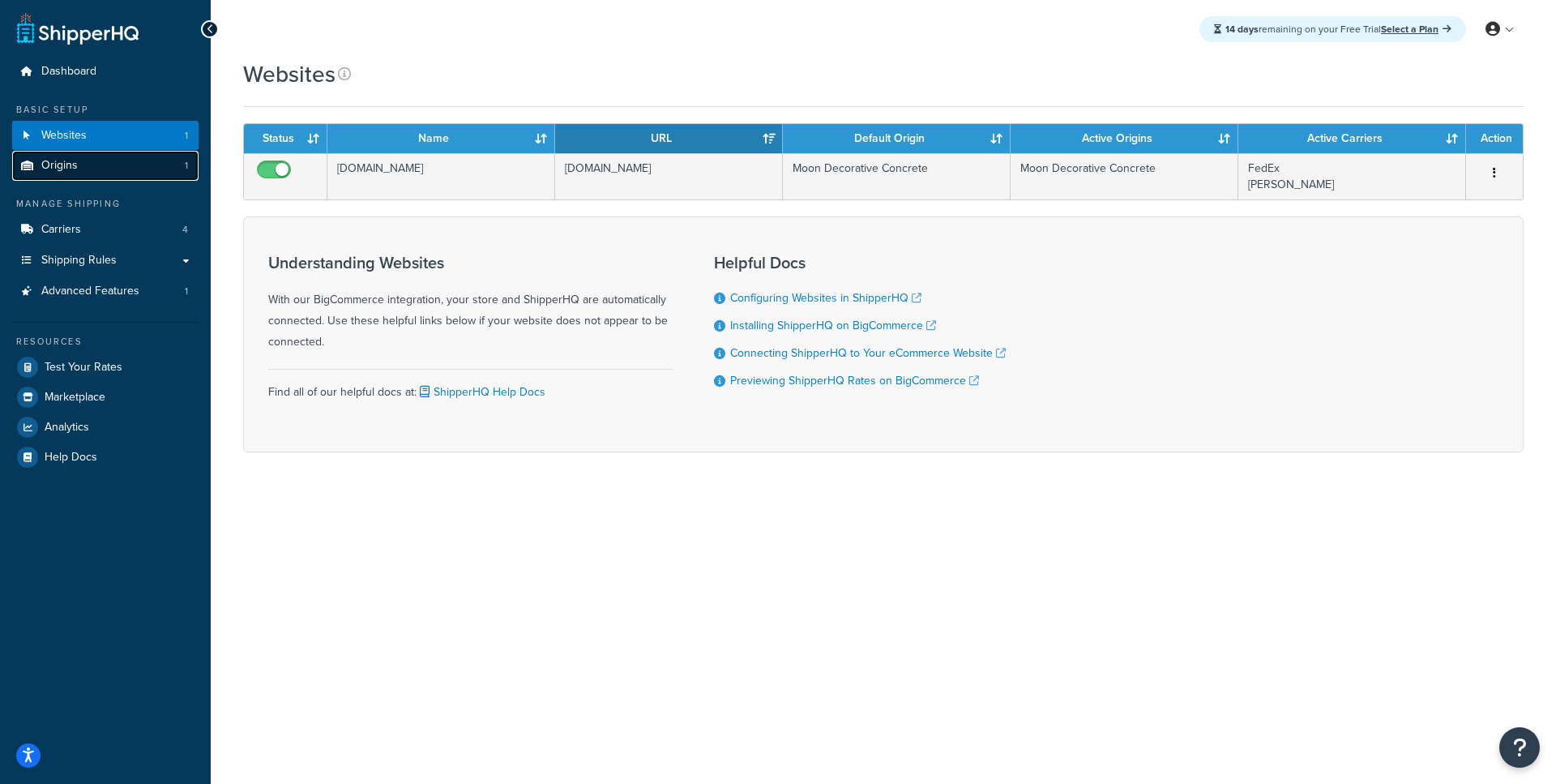
click at [109, 161] on link "Origins 1" at bounding box center [105, 165] width 186 height 30
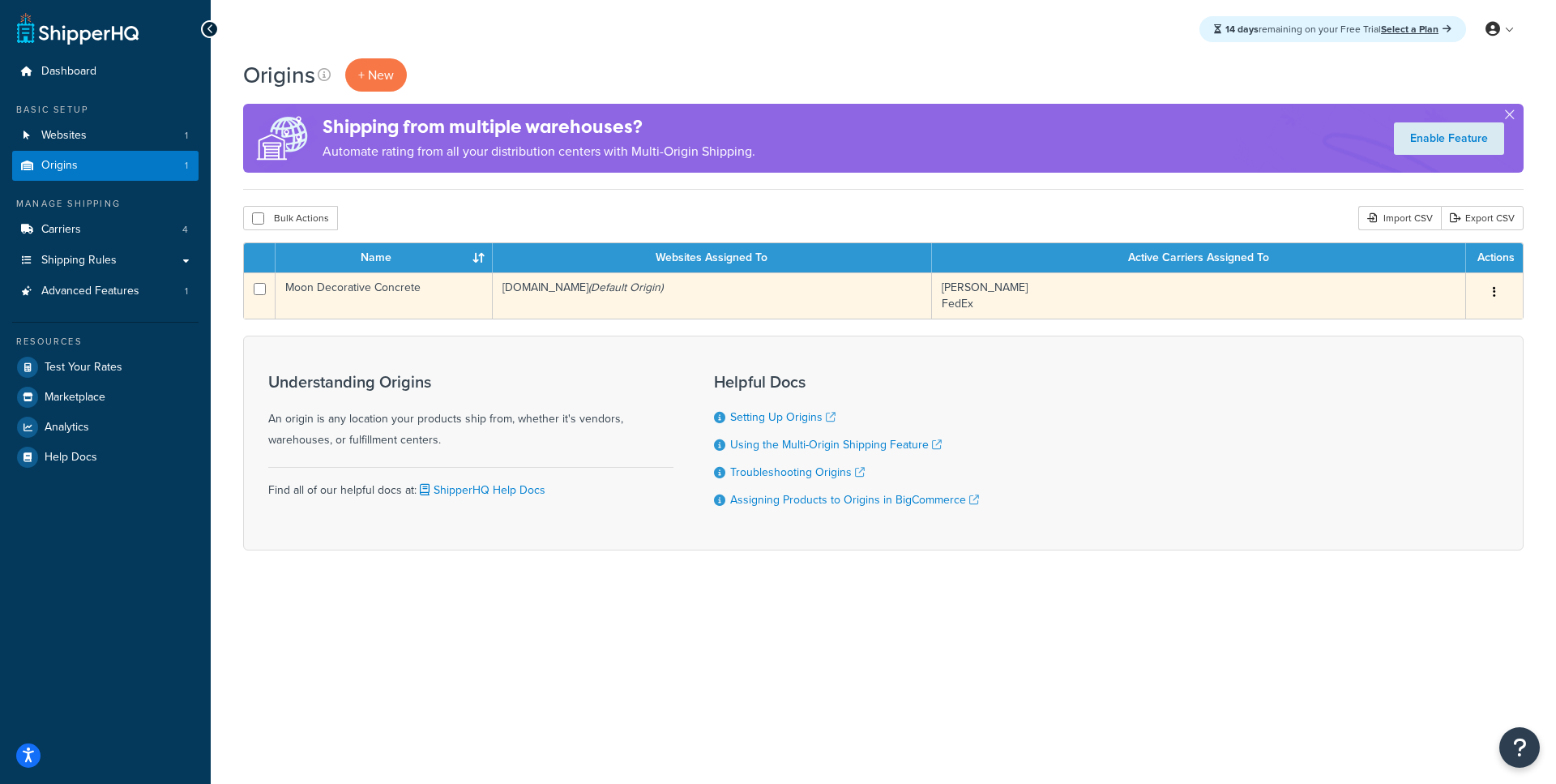
click at [436, 303] on td "Moon Decorative Concrete" at bounding box center [384, 295] width 218 height 46
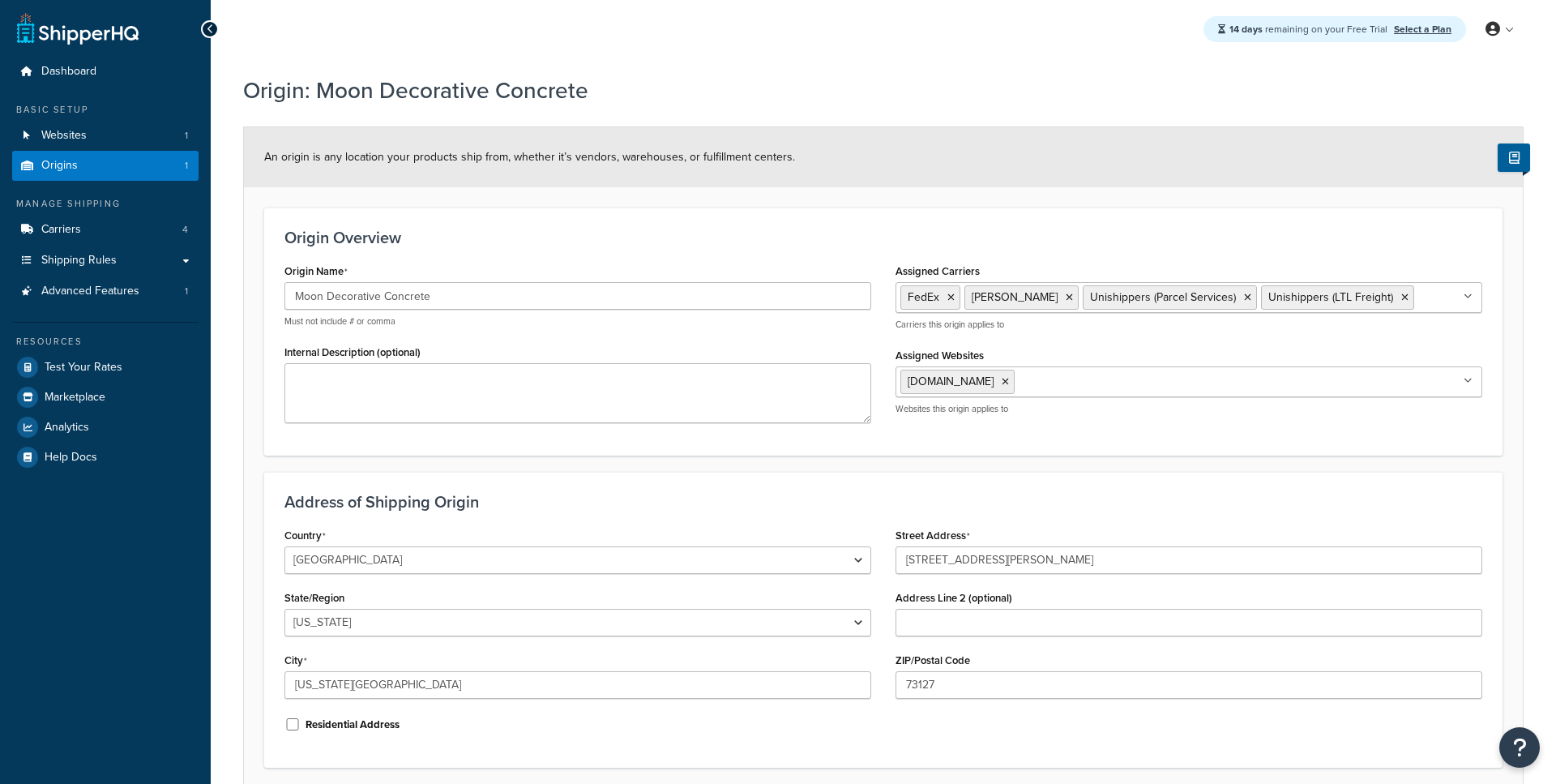
select select "36"
click at [162, 135] on link "Websites 1" at bounding box center [105, 136] width 186 height 30
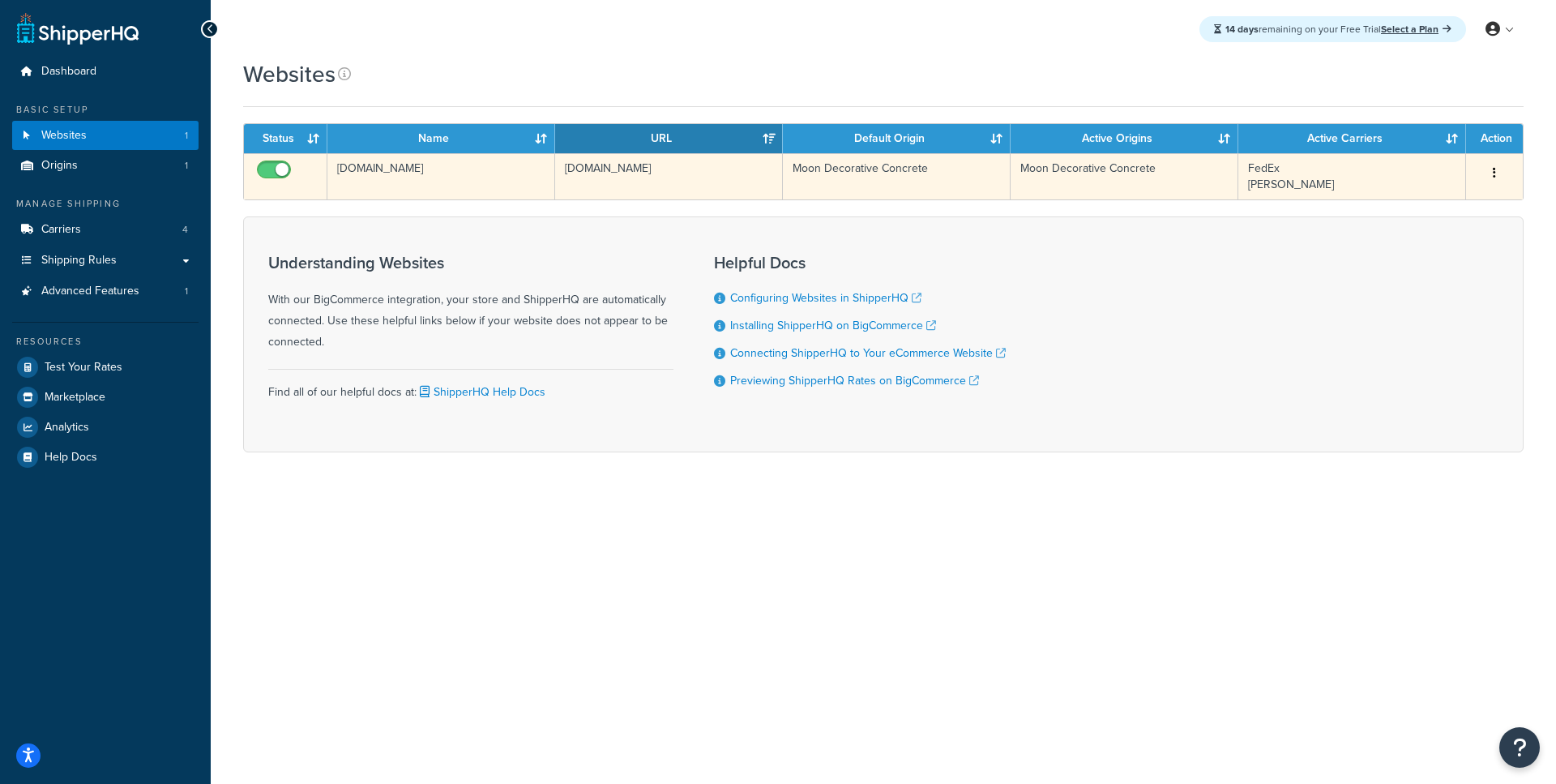
click at [428, 189] on td "[DOMAIN_NAME]" at bounding box center [441, 176] width 227 height 46
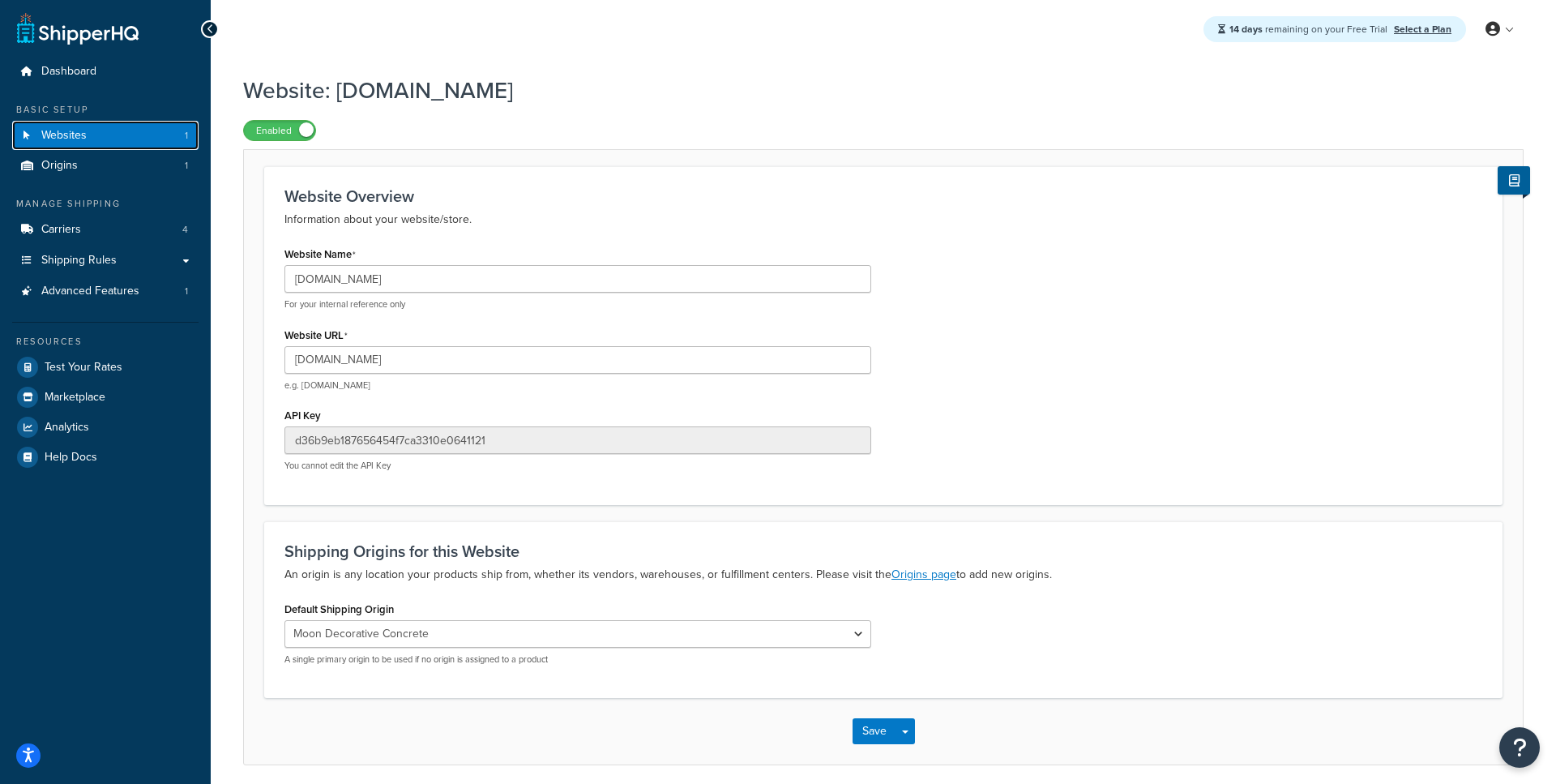
click at [122, 131] on link "Websites 1" at bounding box center [105, 136] width 186 height 30
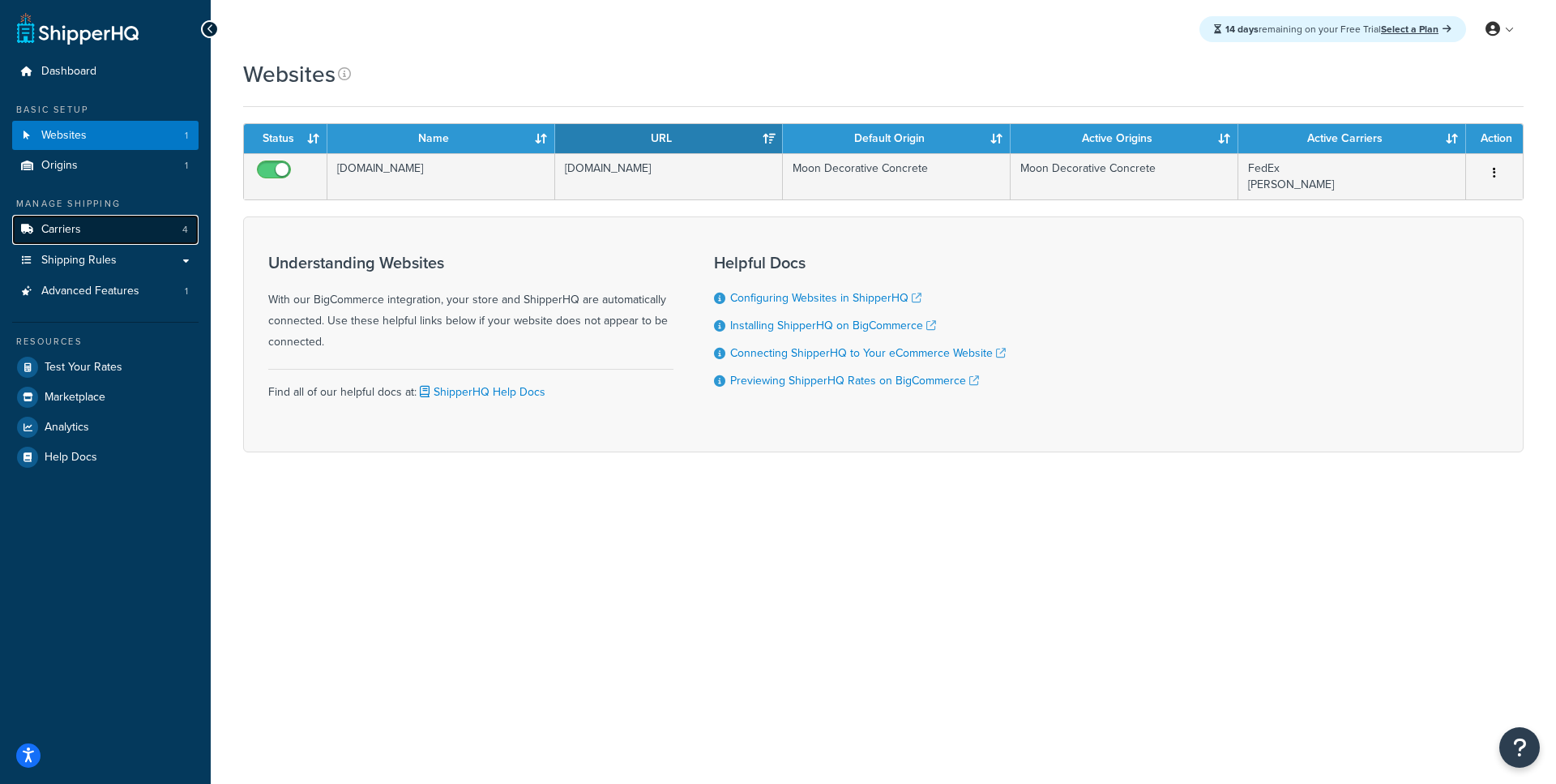
click at [88, 237] on link "Carriers 4" at bounding box center [105, 230] width 186 height 30
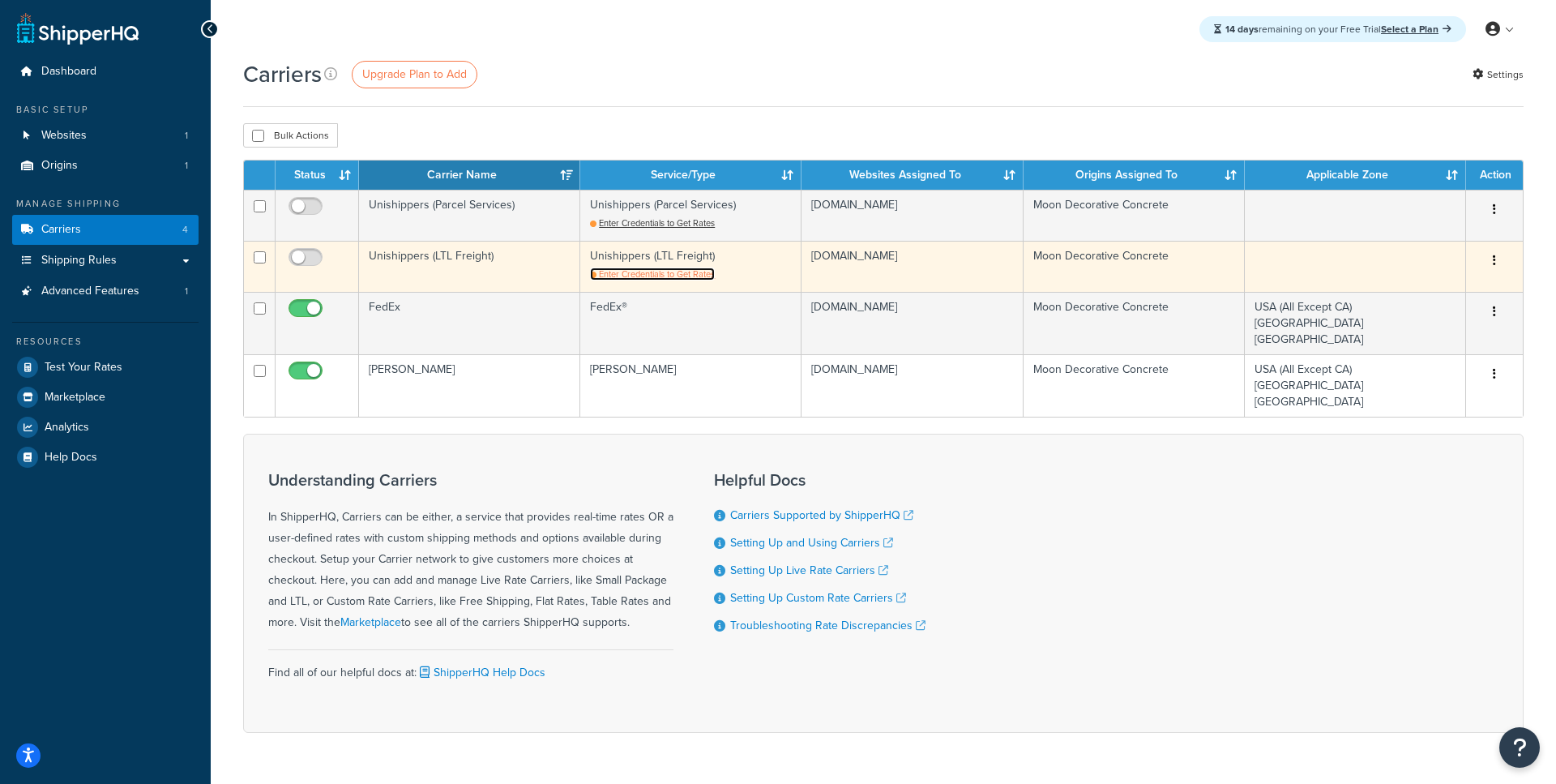
click at [654, 280] on span "Enter Credentials to Get Rates" at bounding box center [657, 274] width 116 height 13
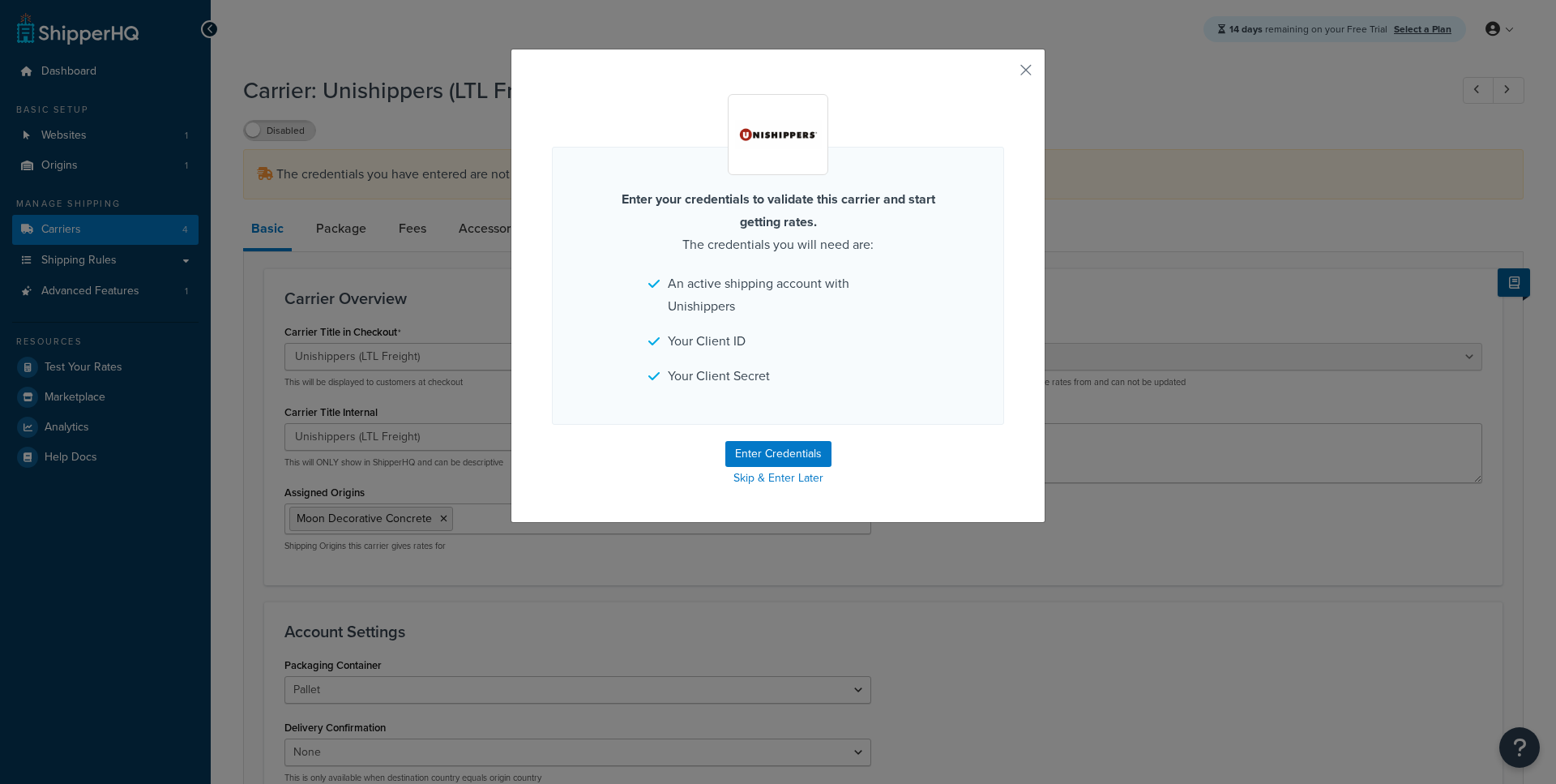
select select "unishippersFreight"
click at [759, 454] on button "Enter Credentials" at bounding box center [778, 453] width 106 height 26
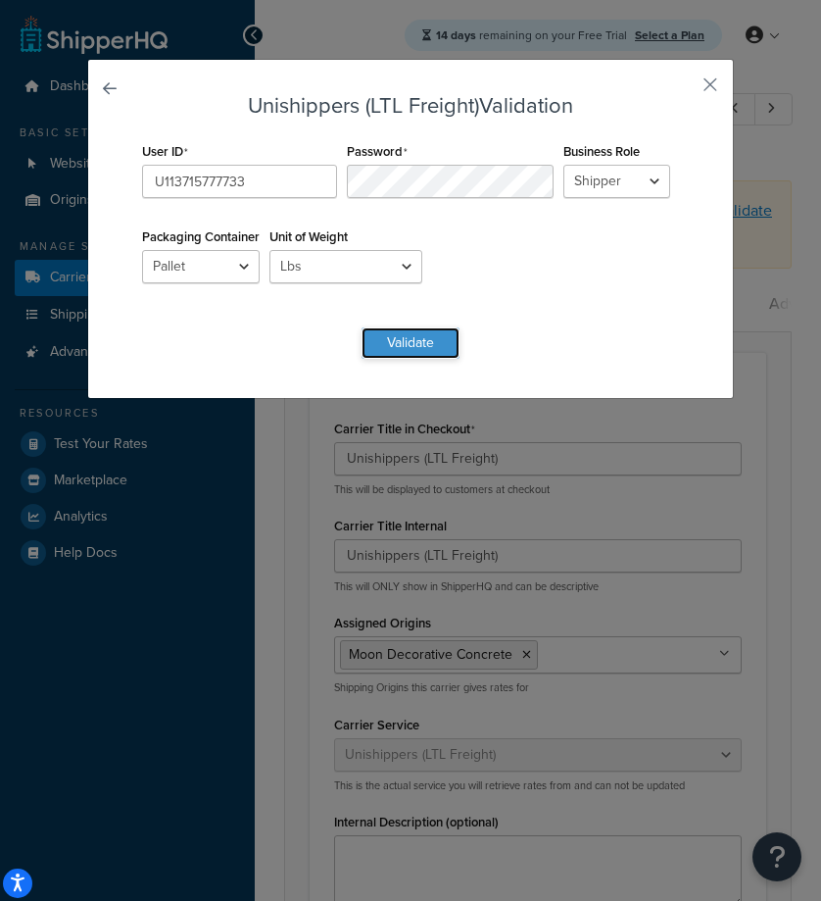
click at [431, 345] on button "Validate" at bounding box center [411, 342] width 98 height 31
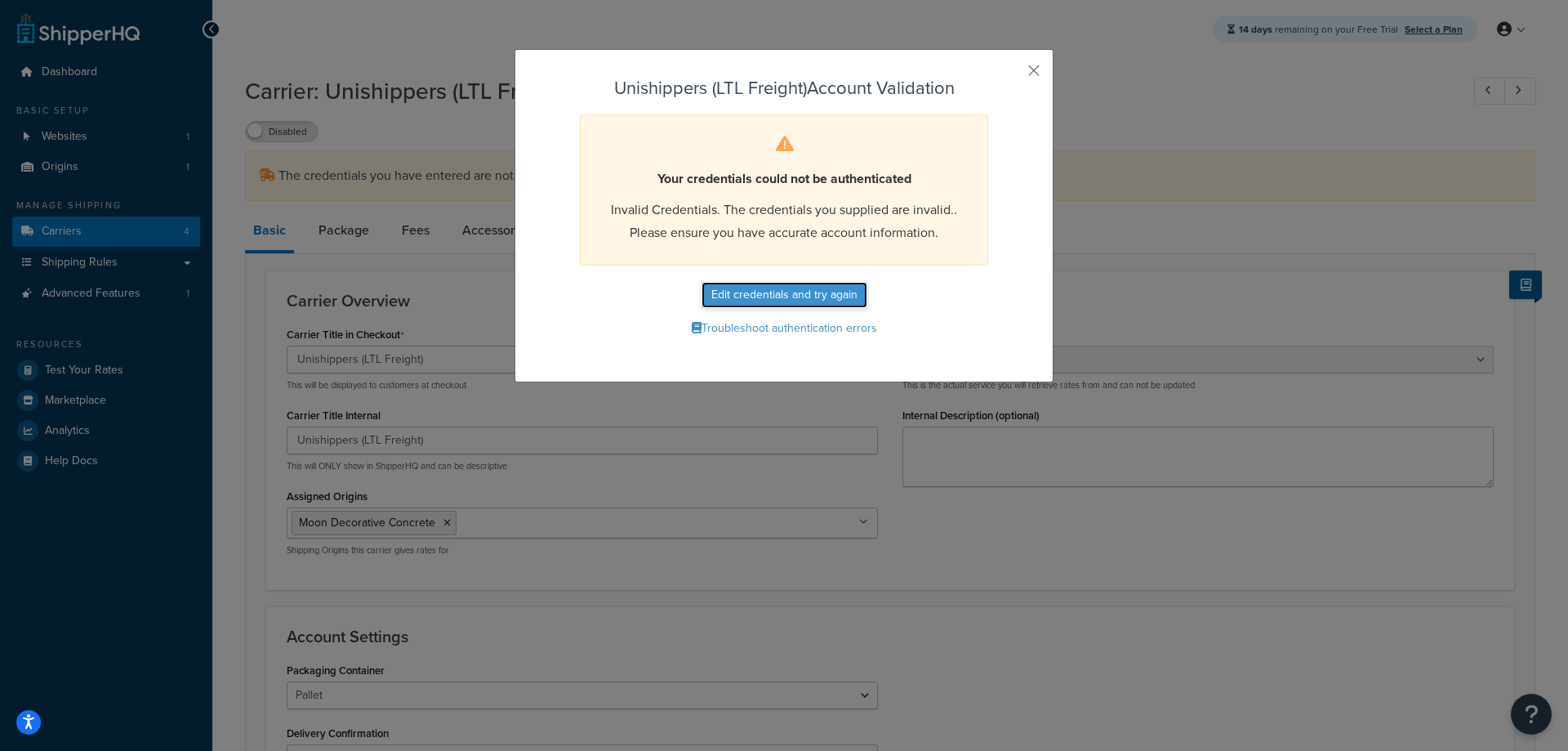
click at [758, 295] on button "Edit credentials and try again" at bounding box center [784, 294] width 166 height 26
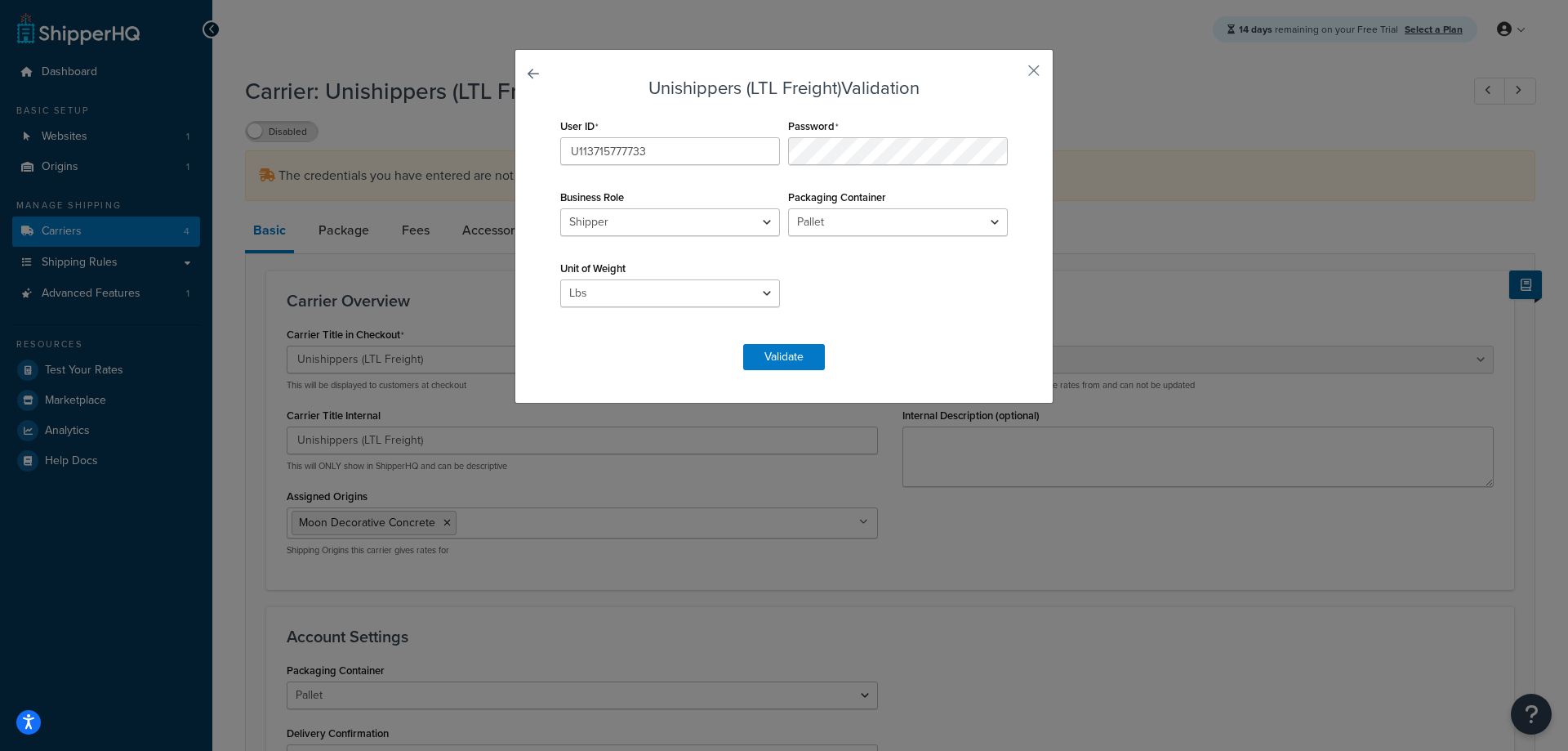
click at [916, 105] on form "Unishippers (LTL Freight) Validation User ID U113715777733 Password Business Ro…" at bounding box center [784, 224] width 456 height 292
click at [970, 91] on h3 "Unishippers (LTL Freight) Validation" at bounding box center [784, 88] width 456 height 20
click at [1026, 66] on div "Unishippers (LTL Freight) Validation User ID U113715777733 Password Business Ro…" at bounding box center [784, 226] width 539 height 354
click at [784, 355] on button "Validate" at bounding box center [784, 357] width 82 height 26
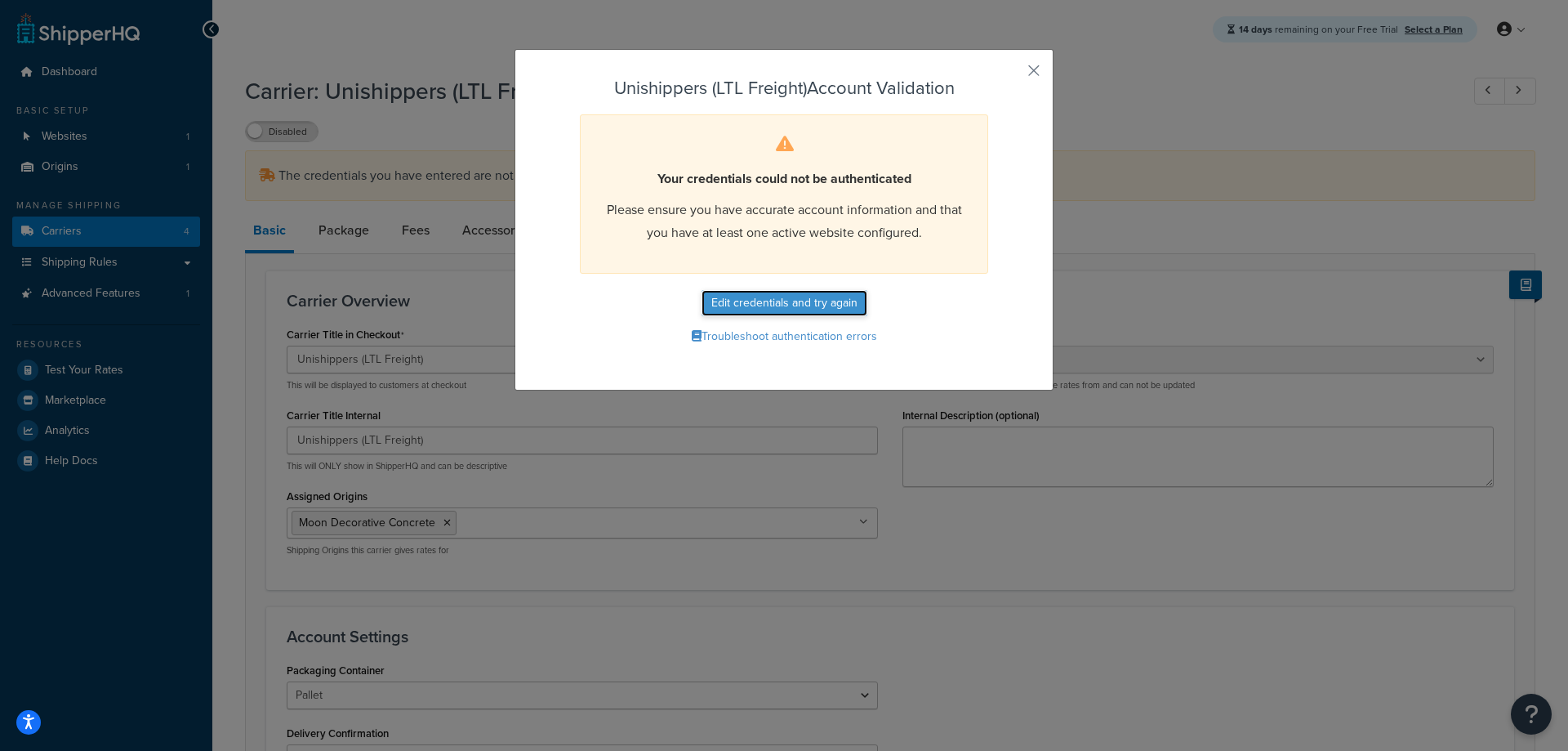
click at [792, 304] on button "Edit credentials and try again" at bounding box center [784, 303] width 166 height 26
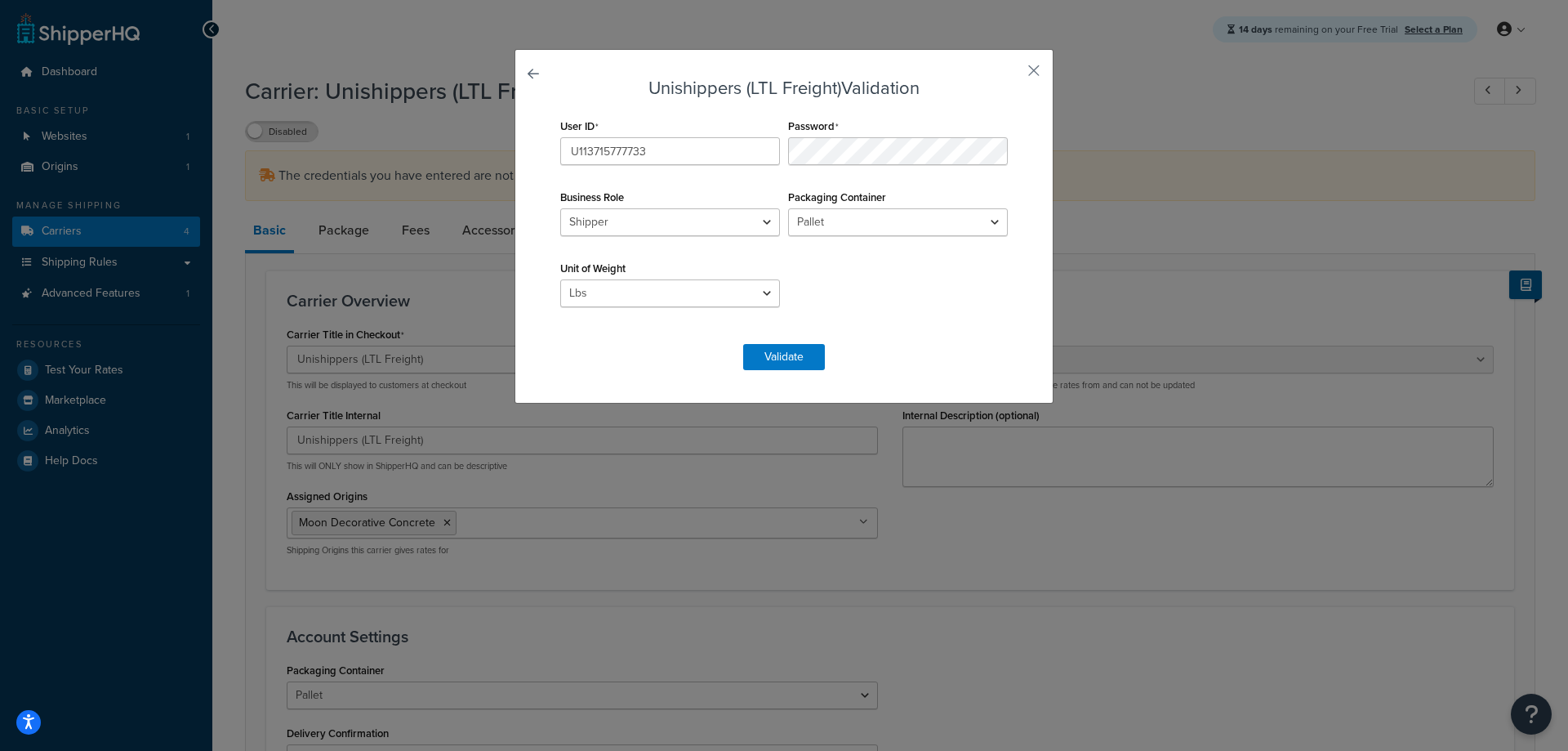
click at [1175, 84] on div "Unishippers (LTL Freight) Validation User ID U113715777733 Password Business Ro…" at bounding box center [784, 375] width 1568 height 751
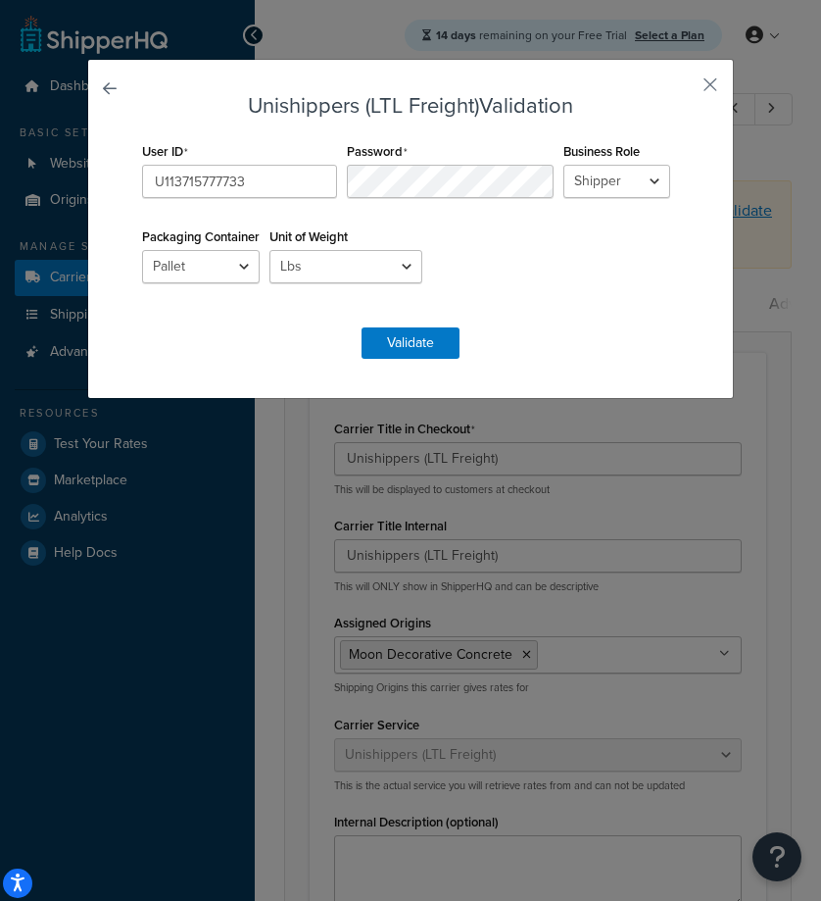
click at [414, 362] on div "Unishippers (LTL Freight) Validation User ID U113715777733 Password Business Ro…" at bounding box center [410, 229] width 647 height 340
click at [422, 349] on button "Validate" at bounding box center [411, 342] width 98 height 31
